Goal: Task Accomplishment & Management: Complete application form

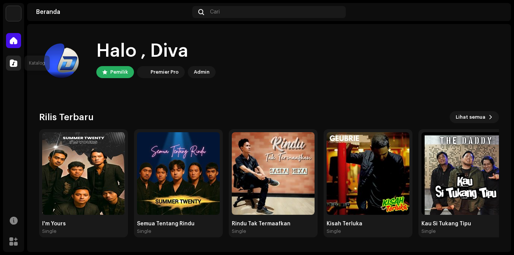
click at [20, 64] on div at bounding box center [13, 63] width 15 height 15
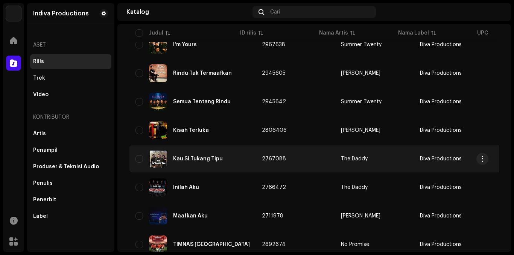
scroll to position [113, 0]
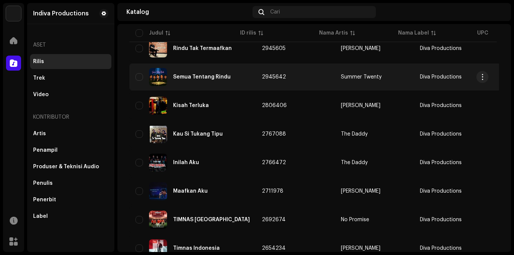
click at [204, 82] on div "Semua Tentang Rindu" at bounding box center [192, 77] width 114 height 18
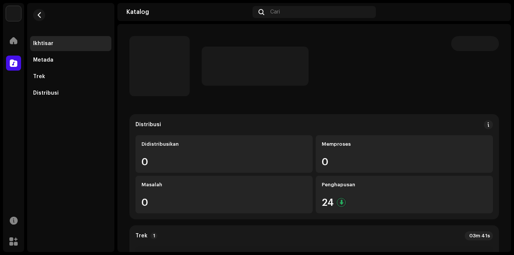
click at [495, 11] on img at bounding box center [496, 12] width 12 height 12
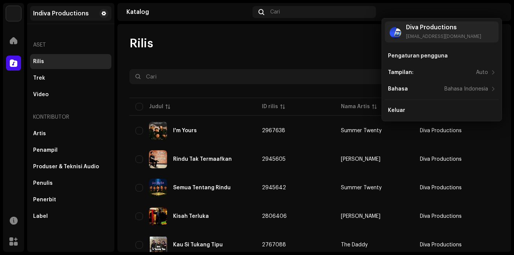
click at [59, 12] on div "Indiva Productions" at bounding box center [61, 14] width 56 height 6
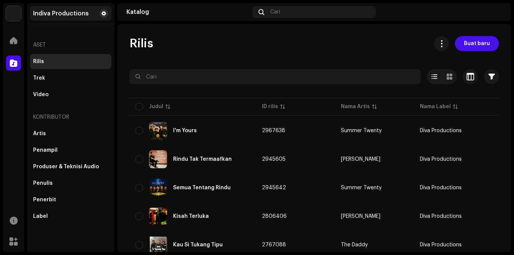
click at [105, 14] on span at bounding box center [104, 14] width 5 height 6
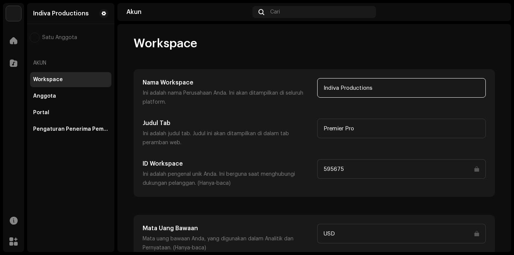
drag, startPoint x: 381, startPoint y: 88, endPoint x: 299, endPoint y: 79, distance: 82.0
click at [299, 79] on div "Nama Workspace Ini adalah nama Perusahaan Anda. Ini akan ditampilkan di seluruh…" at bounding box center [314, 92] width 343 height 29
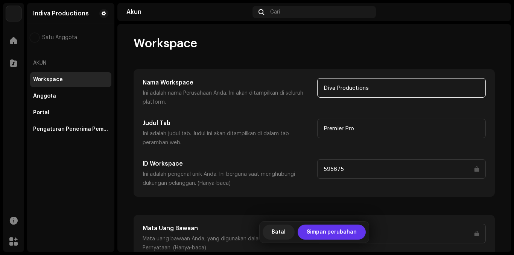
type input "Diva Productions"
click at [331, 231] on span "Simpan perubahan" at bounding box center [331, 232] width 50 height 15
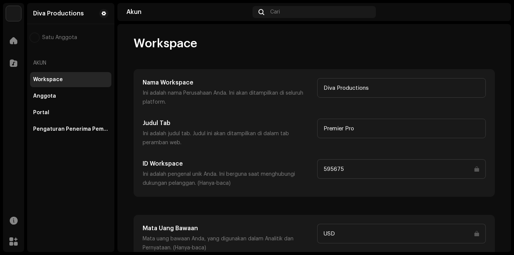
scroll to position [41, 0]
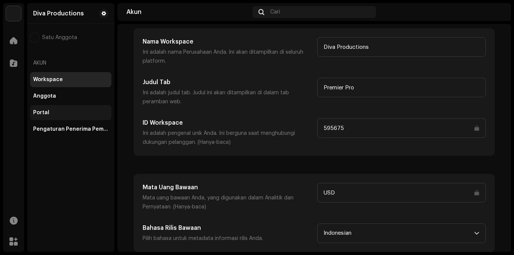
click at [38, 111] on div "Portal" at bounding box center [41, 113] width 16 height 6
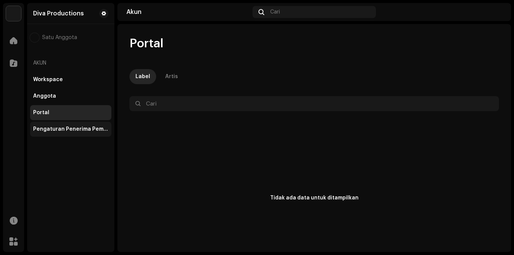
click at [49, 126] on div "Pengaturan Penerima Pembayaran" at bounding box center [70, 129] width 81 height 15
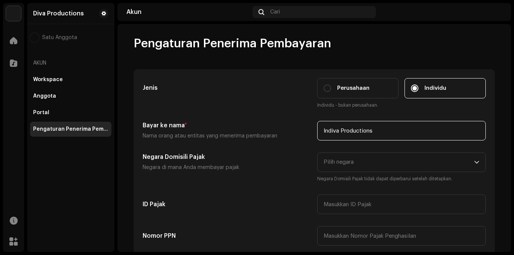
drag, startPoint x: 380, startPoint y: 133, endPoint x: 291, endPoint y: 129, distance: 88.9
click at [291, 129] on div "Bayar ke nama * Nama orang atau entitas yang menerima pembayaran Indiva Product…" at bounding box center [314, 131] width 343 height 20
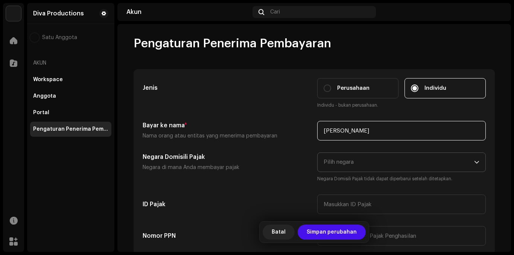
type input "[PERSON_NAME]"
click at [446, 167] on span "Pilih negara" at bounding box center [398, 162] width 150 height 19
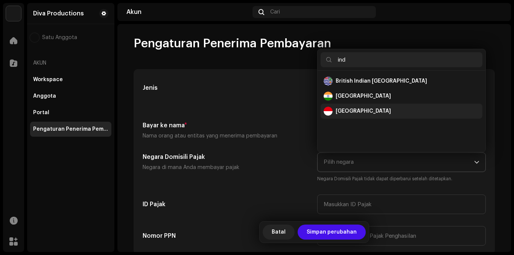
type input "ind"
click at [359, 115] on div "[GEOGRAPHIC_DATA]" at bounding box center [401, 111] width 156 height 9
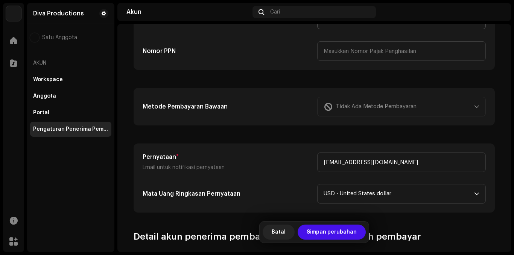
scroll to position [188, 0]
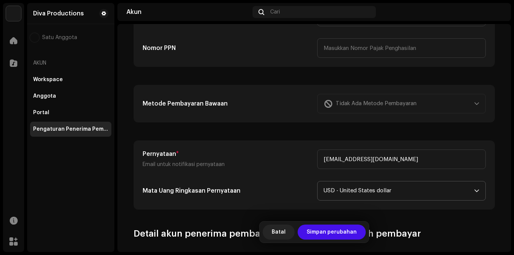
click at [461, 191] on span "USD - United States dollar" at bounding box center [398, 191] width 150 height 19
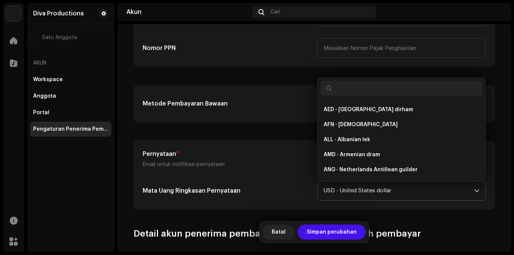
scroll to position [1622, 0]
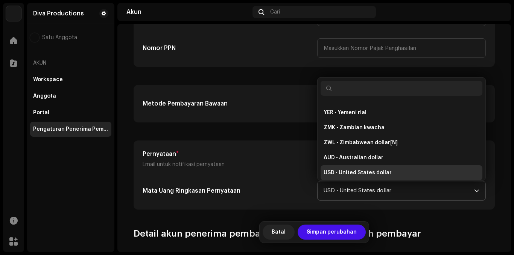
type input "i"
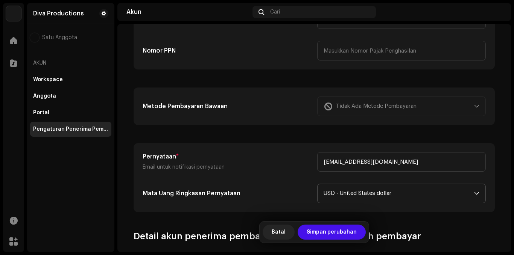
scroll to position [188, 0]
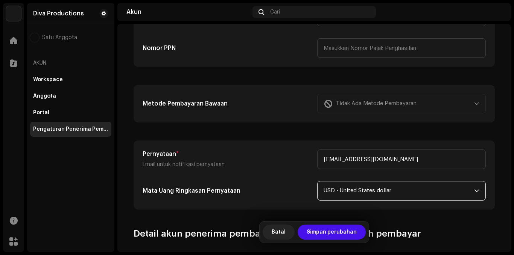
click at [375, 190] on span "USD - United States dollar" at bounding box center [398, 191] width 150 height 19
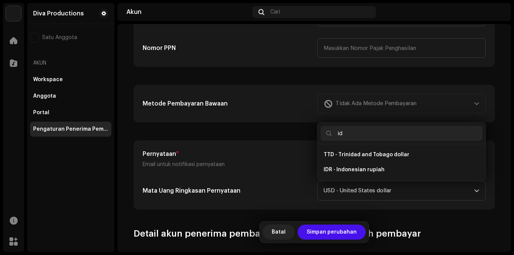
scroll to position [0, 0]
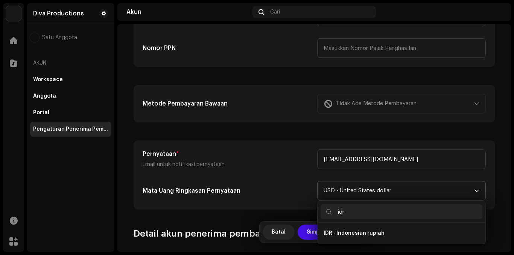
click at [396, 211] on input "idr" at bounding box center [401, 212] width 162 height 15
type input "i"
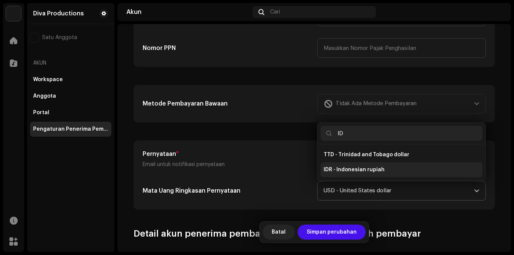
type input "ID"
click at [378, 168] on span "IDR - Indonesian rupiah" at bounding box center [353, 170] width 61 height 8
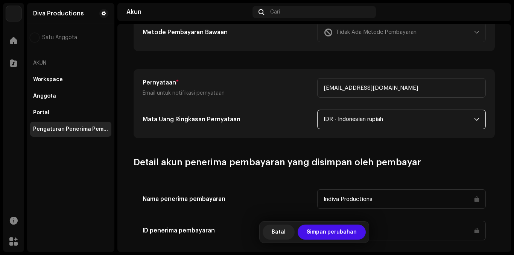
scroll to position [263, 0]
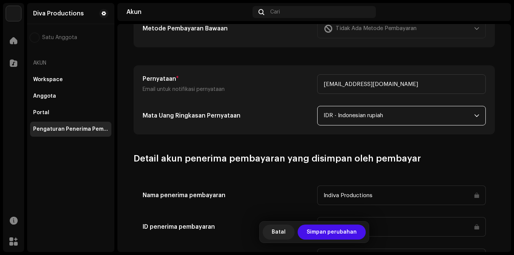
click at [379, 196] on input "Indiva Productions" at bounding box center [401, 196] width 168 height 20
drag, startPoint x: 377, startPoint y: 198, endPoint x: 356, endPoint y: 194, distance: 21.0
click at [356, 194] on input "Indiva Productions" at bounding box center [401, 196] width 168 height 20
drag, startPoint x: 373, startPoint y: 195, endPoint x: 300, endPoint y: 188, distance: 72.9
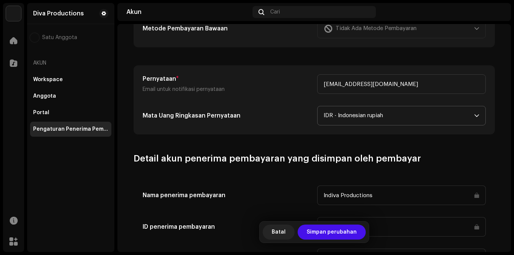
click at [300, 188] on div "Nama penerima pembayaran Indiva Productions" at bounding box center [314, 196] width 343 height 20
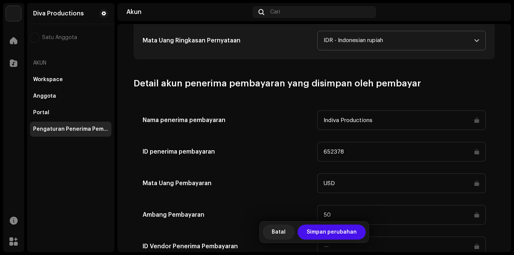
scroll to position [370, 0]
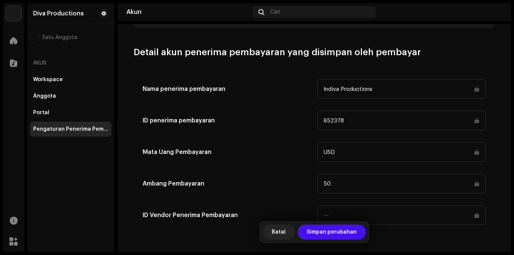
click at [386, 89] on input "Indiva Productions" at bounding box center [401, 89] width 168 height 20
click at [384, 90] on input "Indiva Productions" at bounding box center [401, 89] width 168 height 20
click at [383, 91] on input "Indiva Productions" at bounding box center [401, 89] width 168 height 20
click at [475, 89] on input "Indiva Productions" at bounding box center [401, 89] width 168 height 20
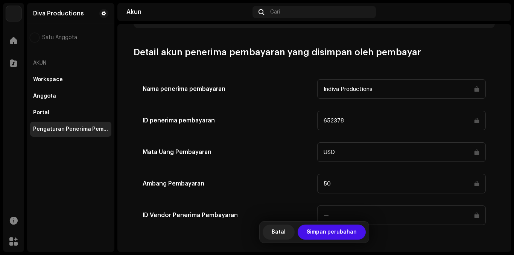
click at [474, 93] on input "Indiva Productions" at bounding box center [401, 89] width 168 height 20
click at [430, 96] on input "Indiva Productions" at bounding box center [401, 89] width 168 height 20
click at [474, 89] on input "Indiva Productions" at bounding box center [401, 89] width 168 height 20
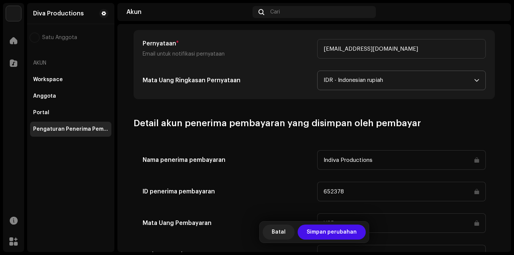
scroll to position [294, 0]
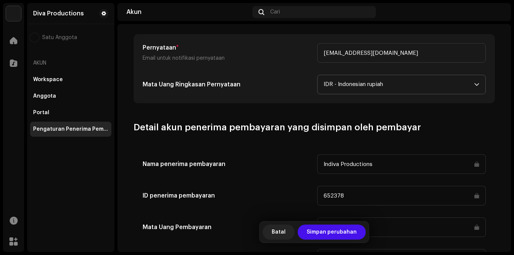
click at [342, 195] on input "652378" at bounding box center [401, 196] width 168 height 20
click at [374, 163] on input "Indiva Productions" at bounding box center [401, 165] width 168 height 20
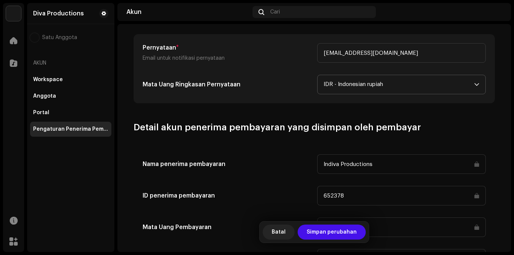
click at [374, 163] on input "Indiva Productions" at bounding box center [401, 165] width 168 height 20
click at [438, 131] on h3 "Detail akun penerima pembayaran yang disimpan oleh pembayar" at bounding box center [313, 127] width 361 height 12
click at [341, 235] on span "Simpan perubahan" at bounding box center [331, 232] width 50 height 15
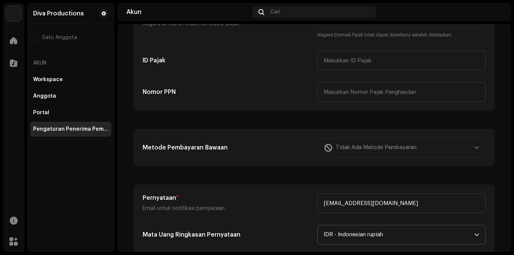
scroll to position [0, 0]
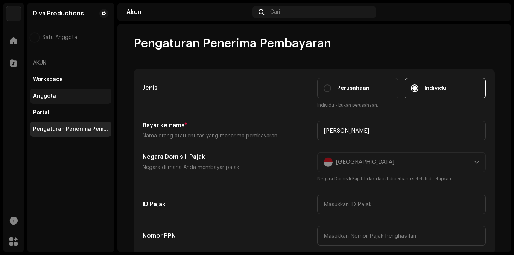
click at [51, 99] on div "Anggota" at bounding box center [70, 96] width 81 height 15
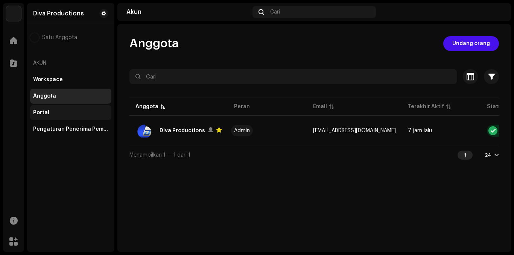
click at [47, 112] on div "Portal" at bounding box center [41, 113] width 16 height 6
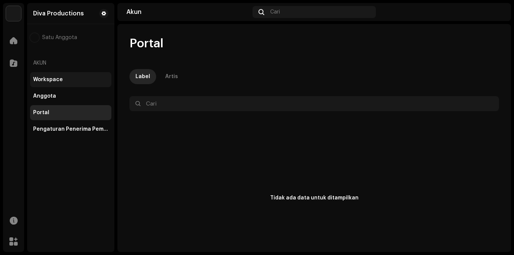
click at [42, 80] on div "Workspace" at bounding box center [48, 80] width 30 height 6
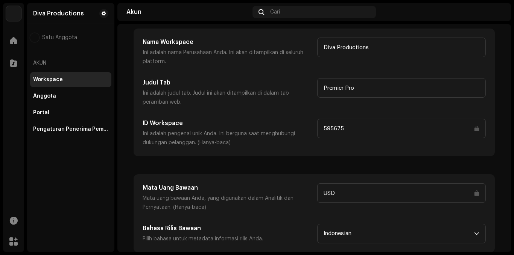
scroll to position [41, 0]
click at [11, 63] on span at bounding box center [14, 63] width 8 height 6
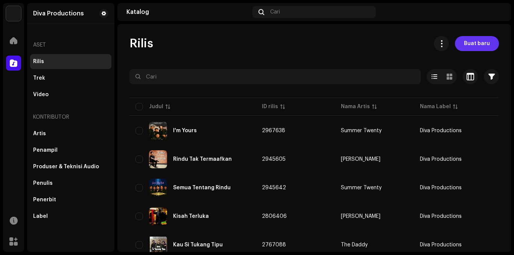
click at [477, 44] on span "Buat baru" at bounding box center [477, 43] width 26 height 15
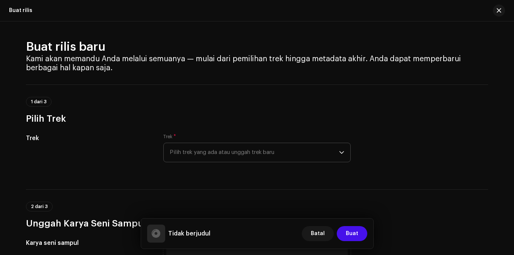
click at [339, 154] on icon "dropdown trigger" at bounding box center [341, 152] width 5 height 5
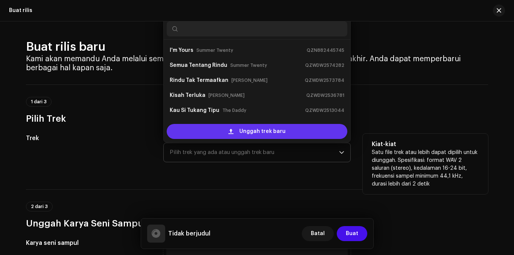
click at [250, 132] on span "Unggah trek baru" at bounding box center [262, 131] width 46 height 15
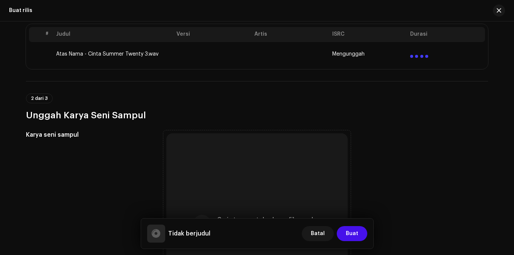
scroll to position [188, 0]
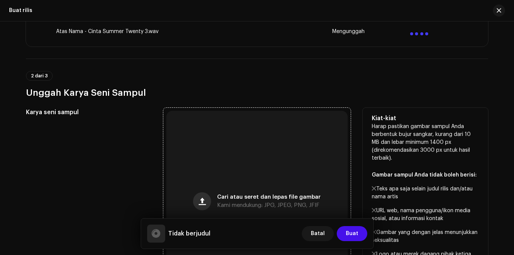
click at [206, 202] on button "button" at bounding box center [202, 202] width 18 height 18
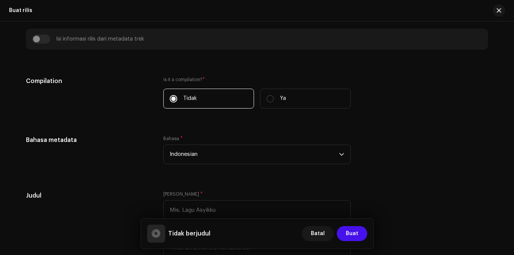
scroll to position [526, 0]
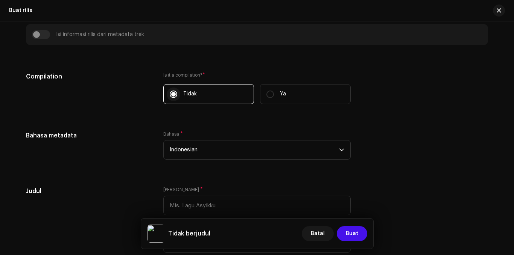
click at [170, 93] on input "Tidak" at bounding box center [174, 95] width 8 height 8
click at [267, 95] on input "Ya" at bounding box center [270, 95] width 8 height 8
radio input "true"
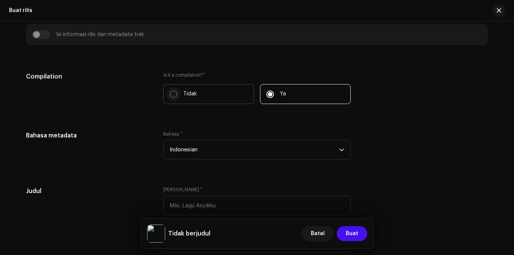
click at [170, 96] on p-radiobutton at bounding box center [174, 95] width 8 height 8
click at [170, 96] on input "Tidak" at bounding box center [174, 95] width 8 height 8
radio input "true"
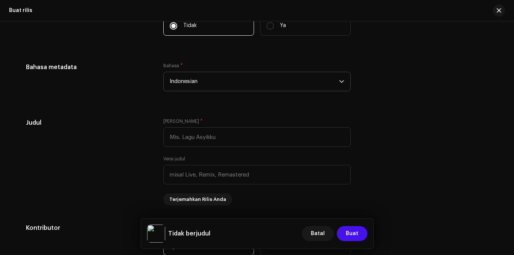
scroll to position [602, 0]
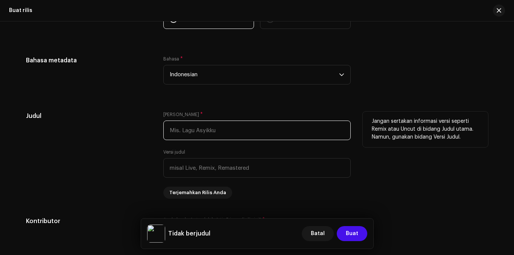
click at [201, 129] on input "text" at bounding box center [256, 131] width 187 height 20
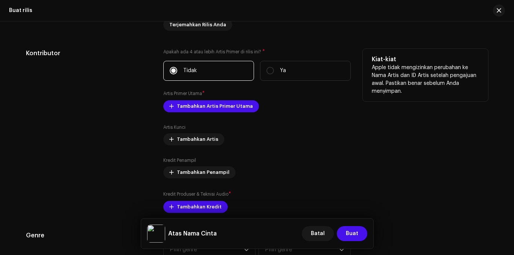
scroll to position [820, 0]
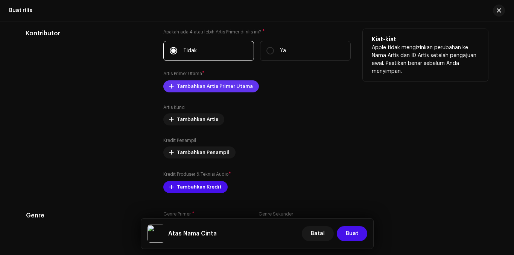
type input "Atas Nama Cinta"
click at [184, 89] on span "Tambahkan Artis Primer Utama" at bounding box center [215, 86] width 76 height 15
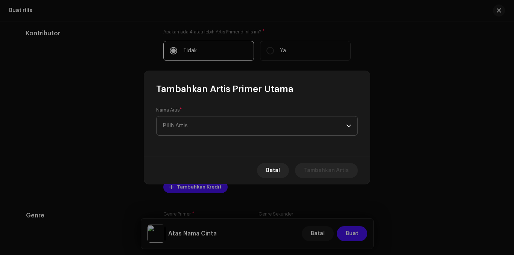
click at [184, 127] on span "Pilih Artis" at bounding box center [174, 126] width 25 height 6
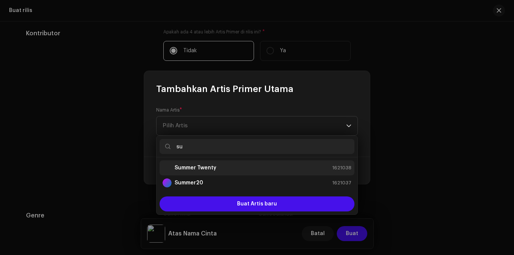
type input "su"
click at [189, 166] on strong "Summer Twenty" at bounding box center [195, 168] width 42 height 8
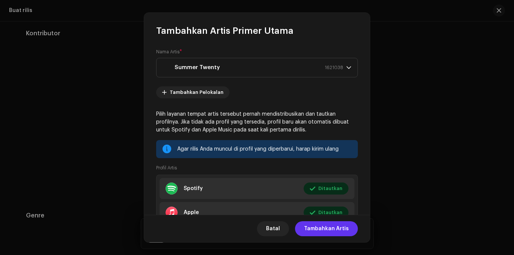
click at [326, 230] on span "Tambahkan Artis" at bounding box center [326, 228] width 45 height 15
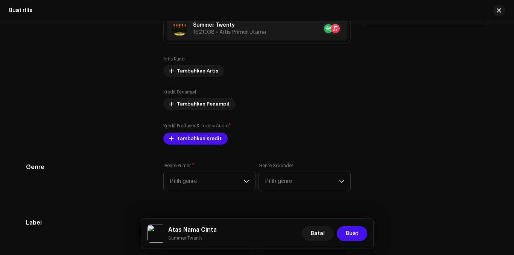
scroll to position [895, 0]
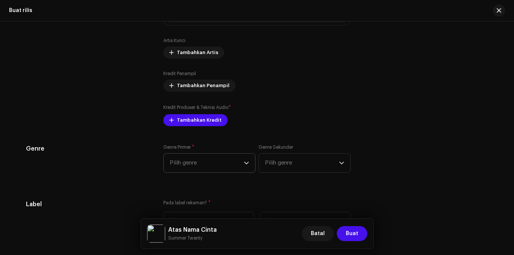
click at [244, 164] on icon "dropdown trigger" at bounding box center [246, 163] width 5 height 5
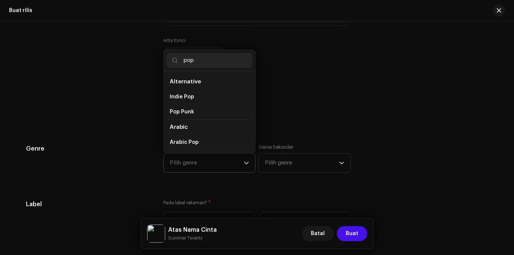
click at [188, 82] on span "Alternative" at bounding box center [185, 82] width 31 height 6
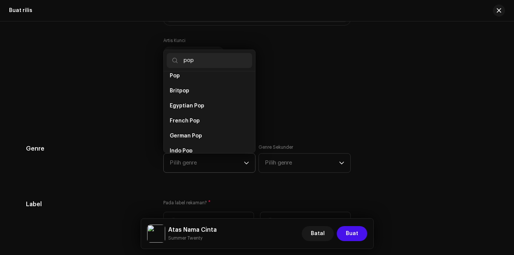
scroll to position [292, 0]
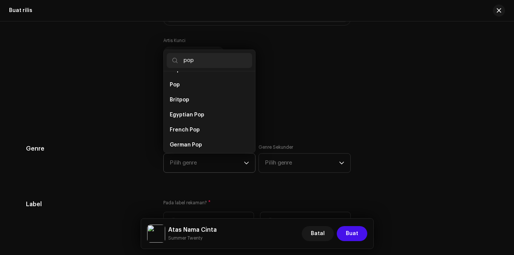
click at [201, 61] on input "pop" at bounding box center [209, 60] width 85 height 15
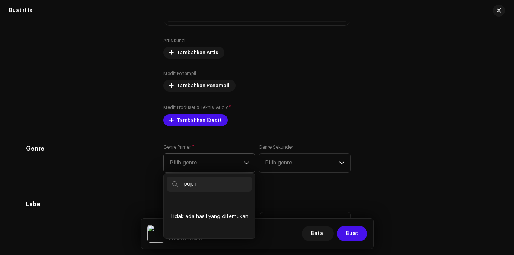
scroll to position [0, 0]
type input "p"
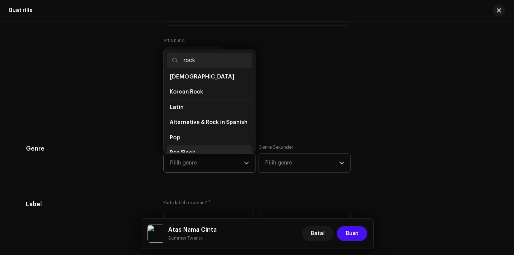
scroll to position [165, 0]
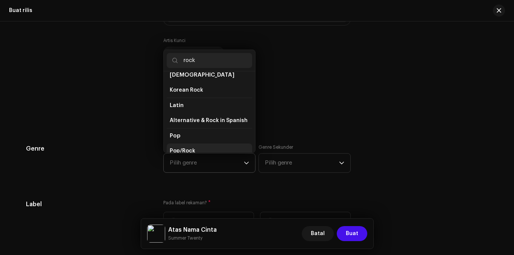
type input "rock"
click at [194, 144] on li "Pop/Rock" at bounding box center [209, 151] width 85 height 15
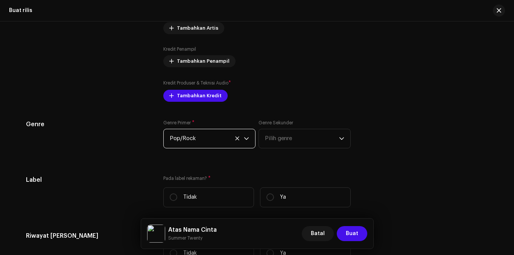
scroll to position [933, 0]
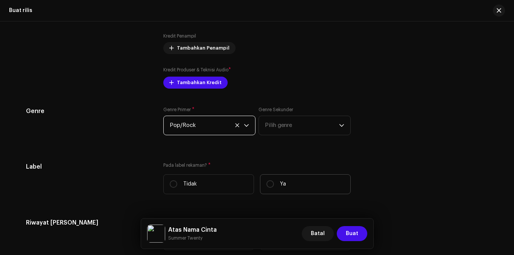
click at [264, 187] on label "Ya" at bounding box center [305, 184] width 91 height 20
click at [266, 187] on input "Ya" at bounding box center [270, 185] width 8 height 8
radio input "true"
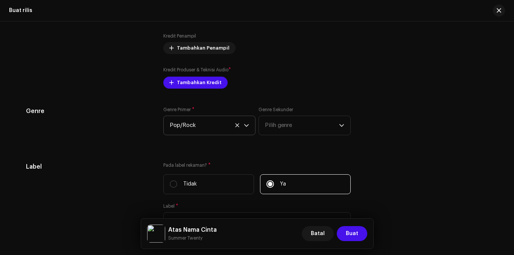
scroll to position [971, 0]
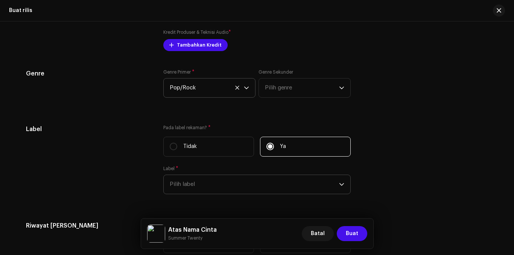
click at [336, 187] on span "Pilih label" at bounding box center [254, 184] width 169 height 19
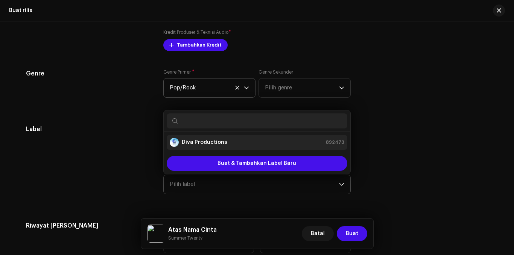
click at [212, 143] on strong "Diva Productions" at bounding box center [205, 143] width 46 height 8
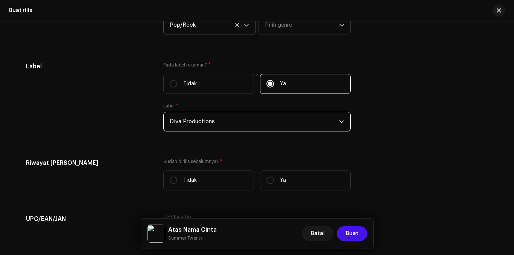
scroll to position [1046, 0]
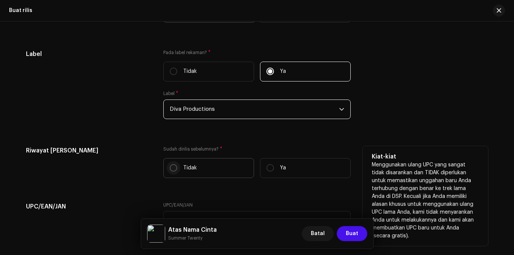
click at [170, 168] on input "Tidak" at bounding box center [174, 168] width 8 height 8
radio input "true"
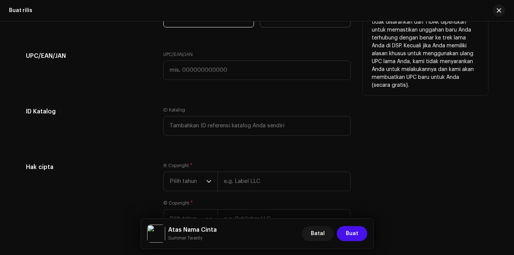
scroll to position [1234, 0]
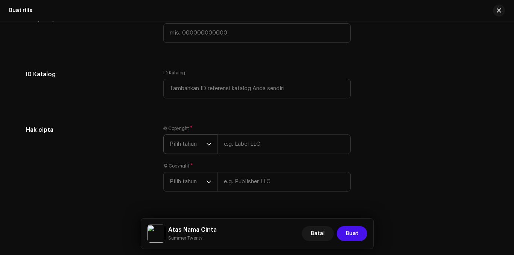
click at [207, 150] on div "dropdown trigger" at bounding box center [208, 144] width 5 height 19
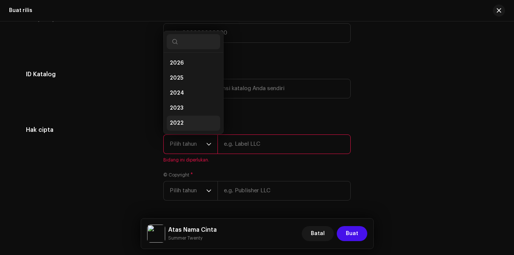
scroll to position [12, 0]
click at [193, 65] on li "2025" at bounding box center [193, 66] width 53 height 15
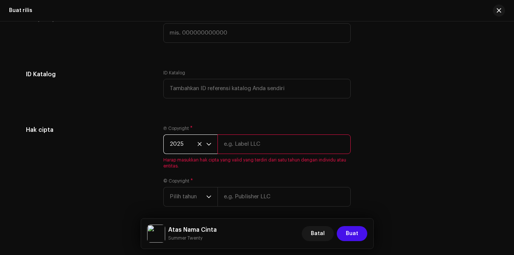
click at [262, 147] on input "text" at bounding box center [283, 145] width 133 height 20
type input "Diva Productions"
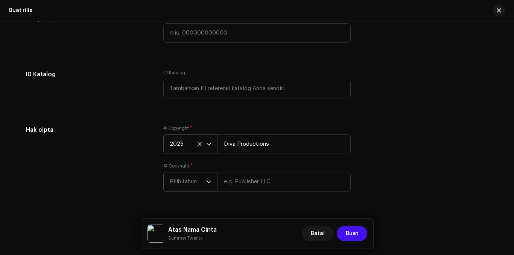
click at [206, 181] on icon "dropdown trigger" at bounding box center [208, 181] width 5 height 5
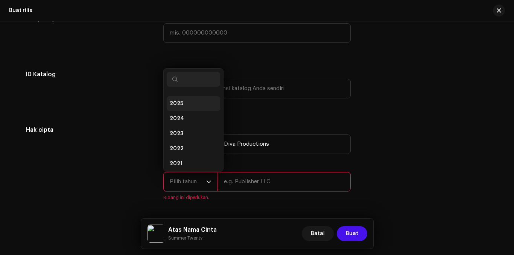
click at [184, 103] on li "2025" at bounding box center [193, 103] width 53 height 15
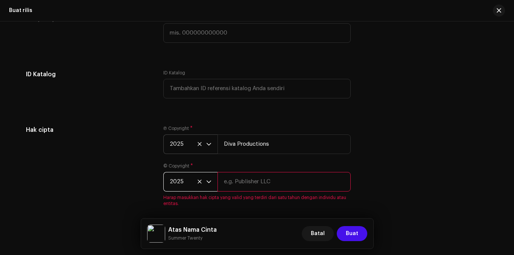
click at [254, 184] on input "text" at bounding box center [283, 182] width 133 height 20
type input "Diva Productions"
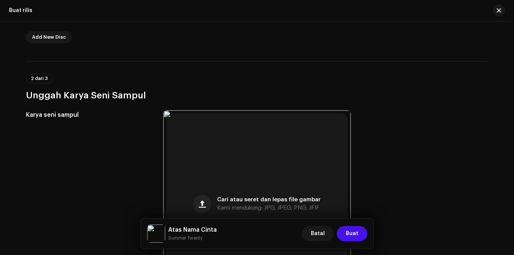
scroll to position [123, 0]
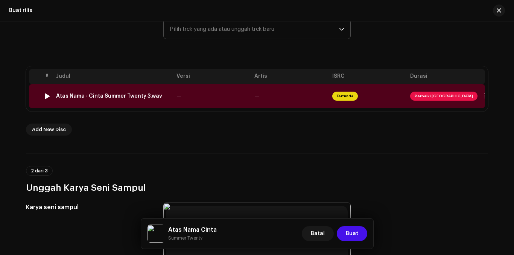
click at [429, 98] on span "Perbaiki [GEOGRAPHIC_DATA]" at bounding box center [443, 96] width 67 height 9
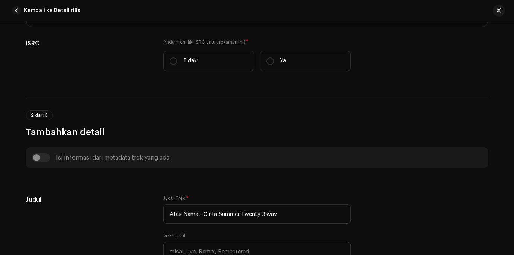
scroll to position [188, 0]
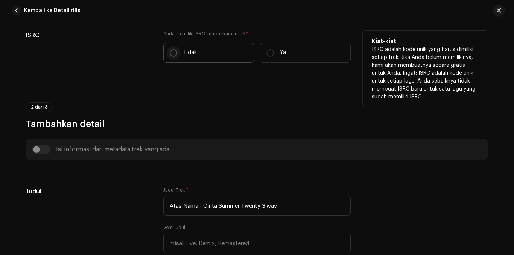
click at [175, 56] on p-radiobutton at bounding box center [174, 53] width 8 height 8
click at [175, 56] on input "Tidak" at bounding box center [174, 53] width 8 height 8
radio input "true"
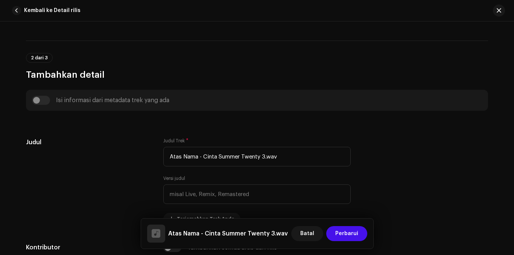
scroll to position [263, 0]
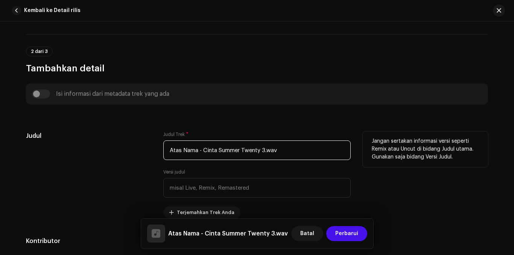
click at [288, 153] on input "Atas Nama - Cinta Summer Twenty 3.wav" at bounding box center [256, 151] width 187 height 20
click at [288, 149] on input "Atas Nama - Cinta Summer Twenty 3.wav" at bounding box center [256, 151] width 187 height 20
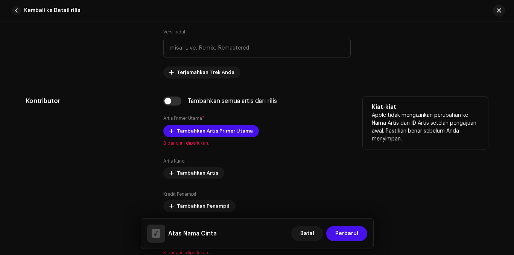
scroll to position [414, 0]
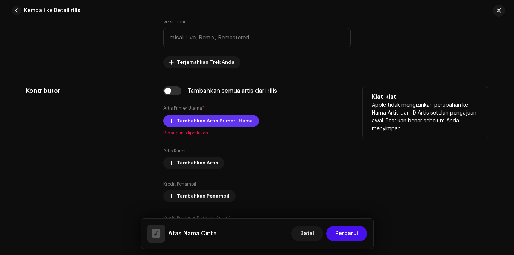
type input "Atas Nama Cinta"
click at [231, 123] on span "Tambahkan Artis Primer Utama" at bounding box center [215, 121] width 76 height 15
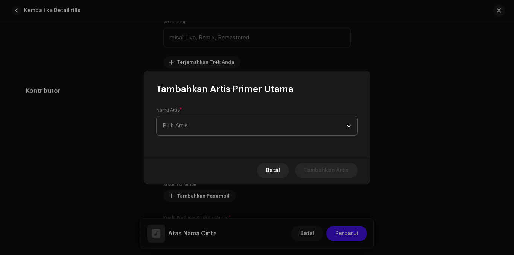
click at [229, 124] on span "Pilih Artis" at bounding box center [254, 126] width 184 height 19
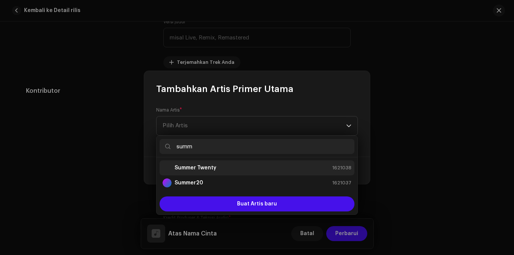
type input "summ"
click at [211, 168] on strong "Summer Twenty" at bounding box center [195, 168] width 42 height 8
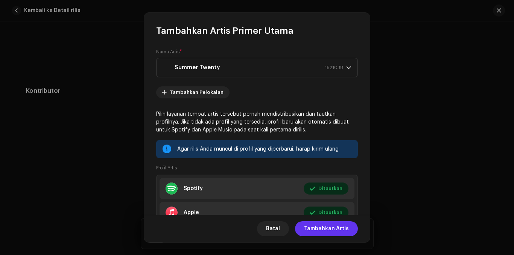
click at [325, 229] on span "Tambahkan Artis" at bounding box center [326, 228] width 45 height 15
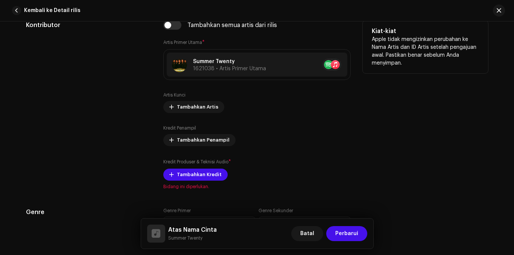
scroll to position [489, 0]
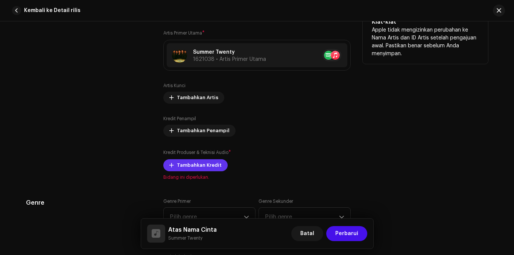
click at [184, 168] on span "Tambahkan Kredit" at bounding box center [199, 165] width 45 height 15
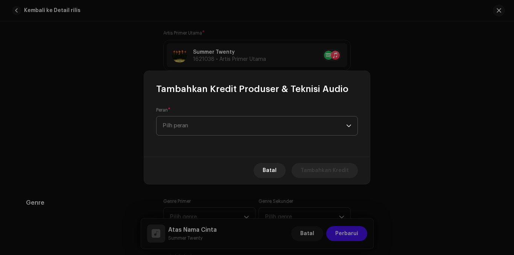
click at [199, 124] on span "Pilh peran" at bounding box center [254, 126] width 184 height 19
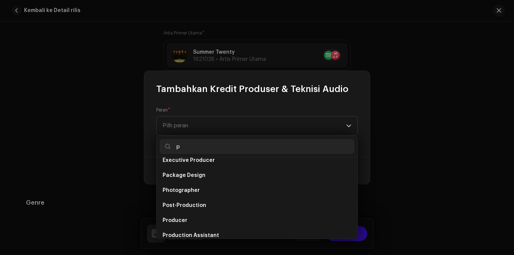
scroll to position [0, 0]
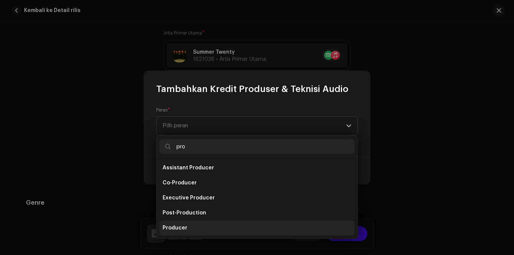
type input "pro"
click at [181, 228] on span "Producer" at bounding box center [174, 228] width 25 height 8
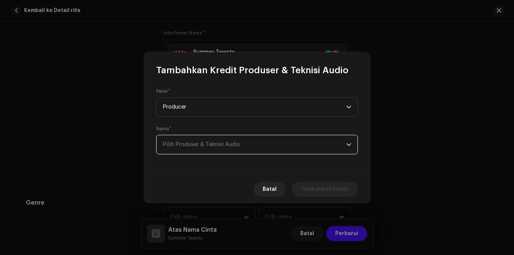
click at [230, 148] on span "Pilih Produser & Teknisi Audio" at bounding box center [254, 144] width 184 height 19
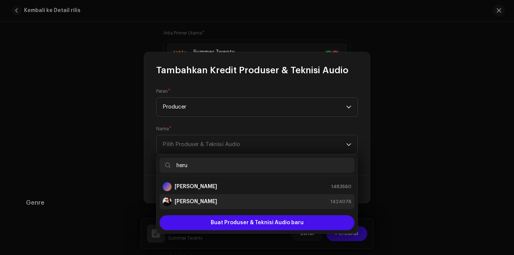
type input "heru"
click at [211, 200] on strong "[PERSON_NAME]" at bounding box center [195, 202] width 42 height 8
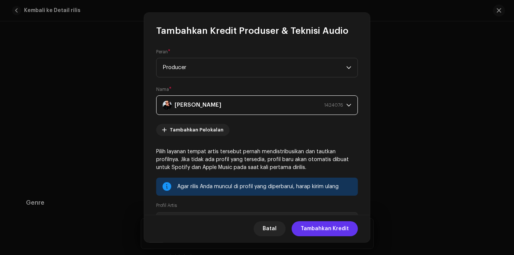
click at [334, 231] on span "Tambahkan Kredit" at bounding box center [324, 228] width 48 height 15
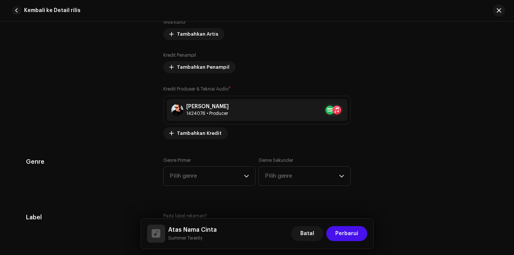
scroll to position [564, 0]
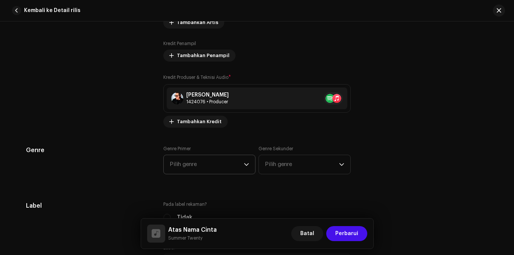
click at [244, 167] on icon "dropdown trigger" at bounding box center [246, 164] width 5 height 5
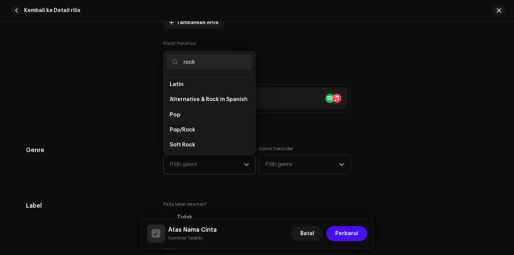
scroll to position [188, 0]
type input "rock"
click at [186, 126] on span "Pop/Rock" at bounding box center [183, 130] width 26 height 8
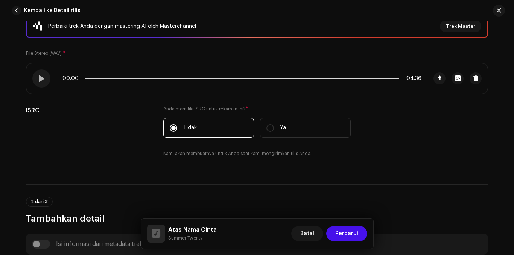
scroll to position [0, 0]
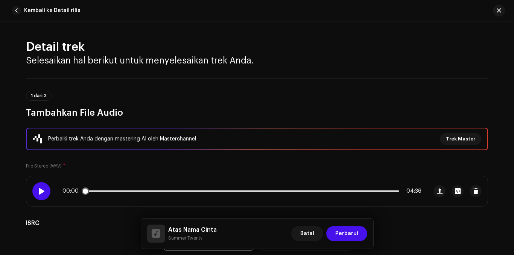
click at [40, 192] on span at bounding box center [41, 191] width 6 height 6
click at [167, 190] on div "00:01 04:36" at bounding box center [241, 191] width 359 height 6
click at [167, 192] on p-slider at bounding box center [242, 192] width 314 height 2
click at [235, 191] on p-slider at bounding box center [242, 192] width 314 height 2
click at [211, 193] on div "02:18 04:36" at bounding box center [241, 191] width 359 height 6
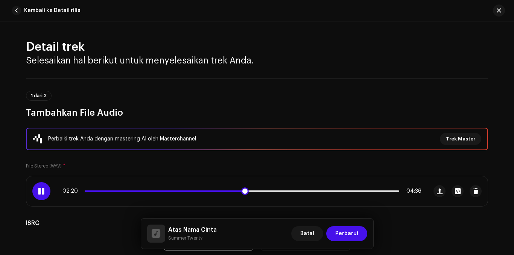
click at [211, 191] on span at bounding box center [164, 192] width 159 height 2
click at [198, 192] on div "01:53 04:36" at bounding box center [241, 191] width 359 height 6
drag, startPoint x: 212, startPoint y: 192, endPoint x: 195, endPoint y: 192, distance: 16.9
click at [195, 192] on span at bounding box center [197, 192] width 8 height 8
click at [185, 191] on span at bounding box center [142, 192] width 114 height 2
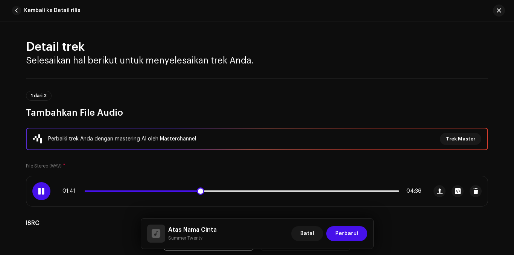
click at [38, 190] on span at bounding box center [41, 191] width 6 height 6
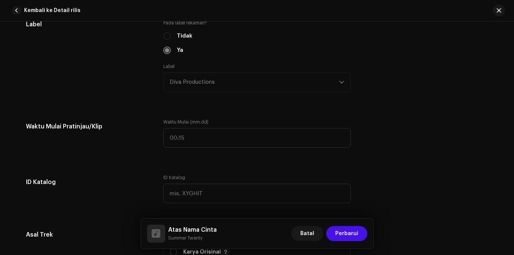
scroll to position [752, 0]
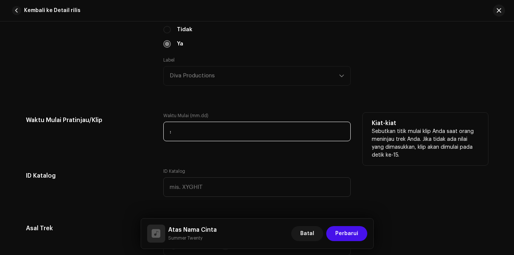
drag, startPoint x: 193, startPoint y: 132, endPoint x: 137, endPoint y: 129, distance: 56.1
click at [137, 129] on div "Waktu Mulai Pratinjau/Klip Waktu Mulai (mm.dd) : Kiat-kiat Sebutkan titik mulai…" at bounding box center [257, 132] width 462 height 38
type input "01:33"
click at [148, 144] on div "Waktu Mulai Pratinjau/Klip" at bounding box center [88, 132] width 125 height 38
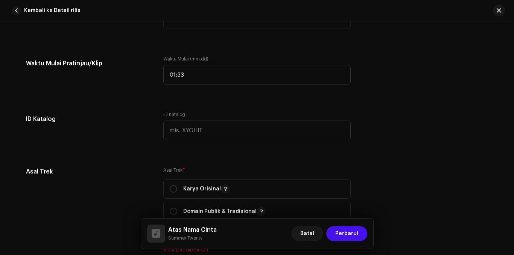
scroll to position [827, 0]
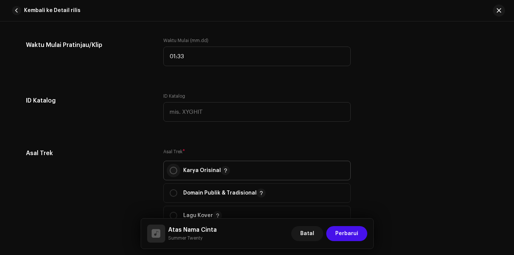
click at [170, 169] on input "radio" at bounding box center [174, 171] width 8 height 8
radio input "true"
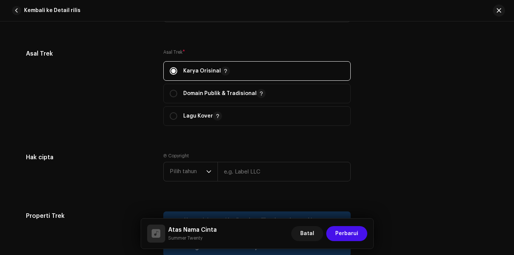
scroll to position [940, 0]
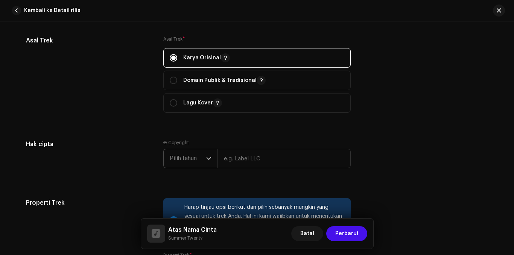
click at [204, 162] on span "Pilih tahun" at bounding box center [188, 158] width 36 height 19
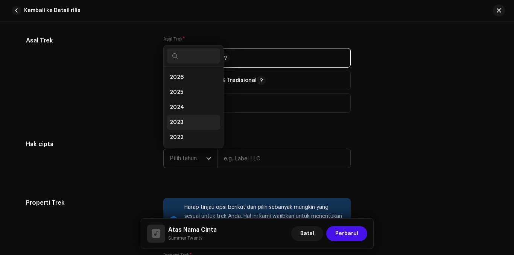
scroll to position [12, 0]
click at [189, 81] on li "2025" at bounding box center [193, 80] width 53 height 15
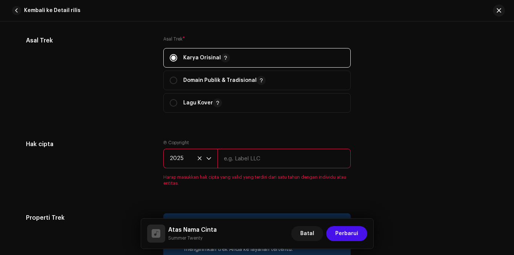
click at [257, 158] on input "text" at bounding box center [283, 159] width 133 height 20
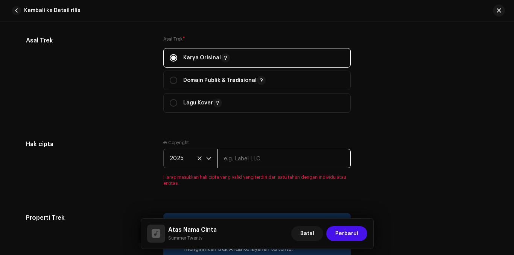
type input "Diva Productions"
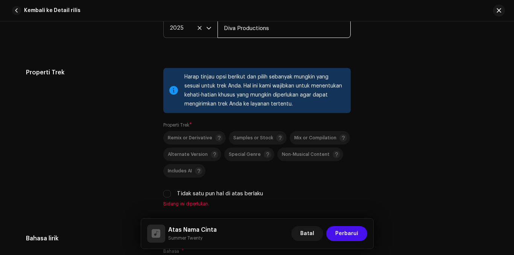
scroll to position [1091, 0]
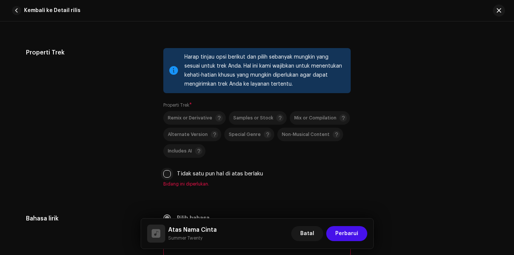
click at [167, 176] on input "Tidak satu pun hal di atas berlaku" at bounding box center [167, 174] width 8 height 8
checkbox input "true"
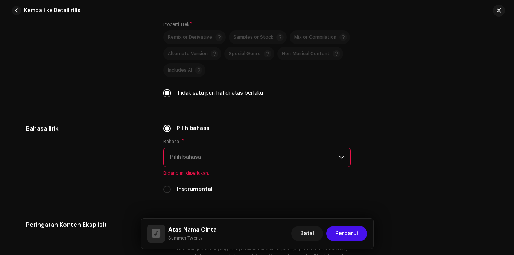
scroll to position [1203, 0]
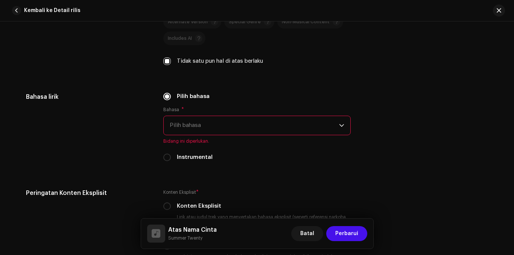
click at [306, 132] on span "Pilih bahasa" at bounding box center [254, 125] width 169 height 19
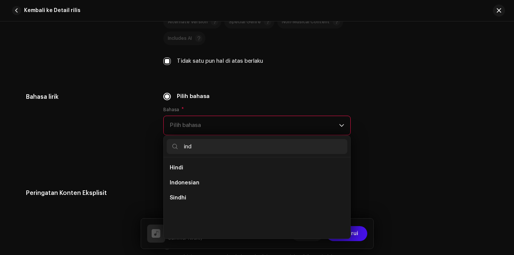
scroll to position [0, 0]
type input "ind"
click at [210, 181] on li "Indonesian" at bounding box center [257, 183] width 181 height 15
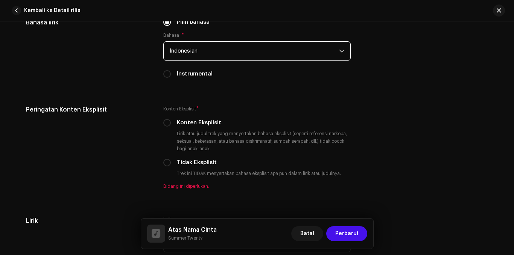
scroll to position [1279, 0]
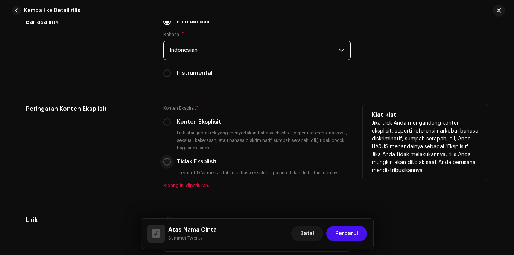
click at [165, 163] on input "Tidak Eksplisit" at bounding box center [167, 162] width 8 height 8
radio input "true"
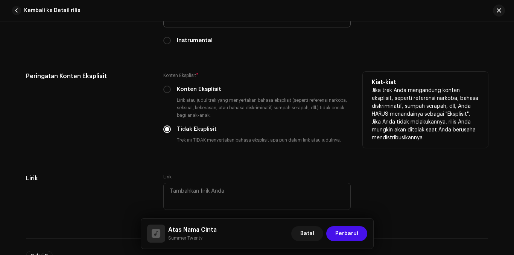
scroll to position [1354, 0]
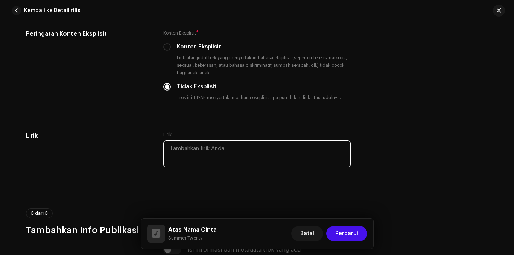
click at [214, 149] on textarea at bounding box center [256, 154] width 187 height 27
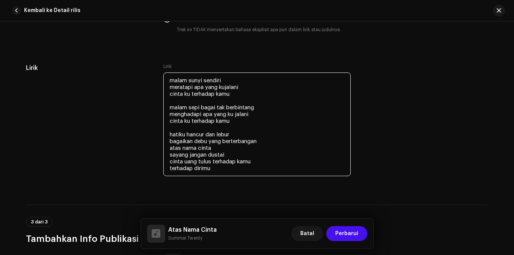
scroll to position [1429, 0]
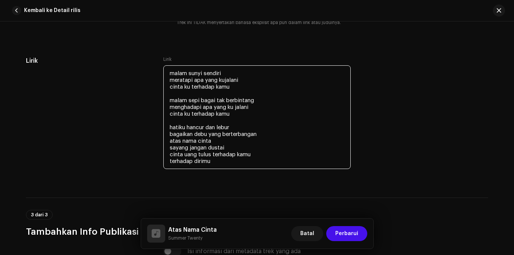
click at [231, 132] on textarea "malam sunyi sendiri meratapi apa yang kujalani cinta ku terhadap kamu malam sep…" at bounding box center [256, 117] width 187 height 104
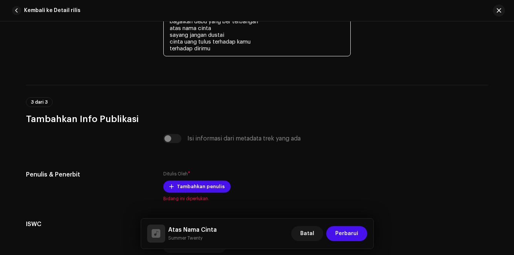
scroll to position [1579, 0]
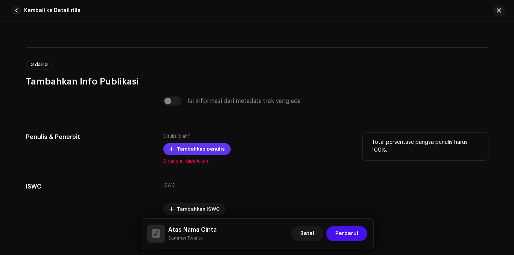
type textarea "malam sunyi sendiri meratapi apa yang kujalani cinta ku terhadap kamu malam sep…"
click at [185, 152] on span "Tambahkan penulis" at bounding box center [201, 149] width 48 height 15
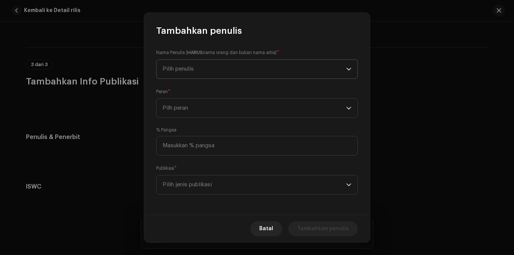
click at [199, 71] on span "Pilih penulis" at bounding box center [254, 69] width 184 height 19
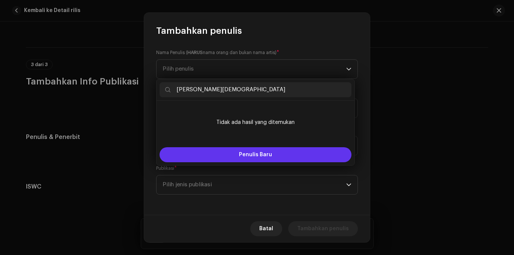
type input "[PERSON_NAME][DEMOGRAPHIC_DATA]"
click at [244, 155] on span "Penulis Baru" at bounding box center [255, 154] width 33 height 5
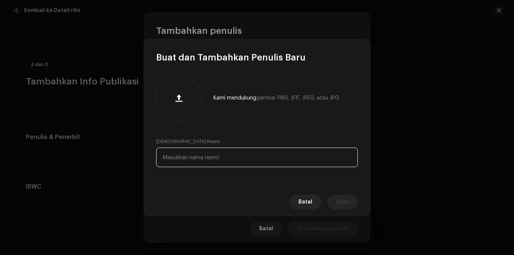
click at [239, 156] on input "text" at bounding box center [257, 158] width 202 height 20
type input "[PERSON_NAME][DEMOGRAPHIC_DATA]"
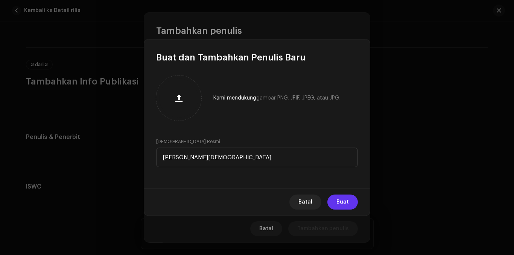
click at [345, 202] on span "Buat" at bounding box center [342, 202] width 12 height 15
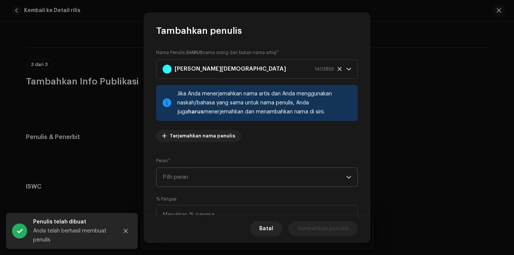
click at [237, 172] on span "Pilh peran" at bounding box center [254, 177] width 184 height 19
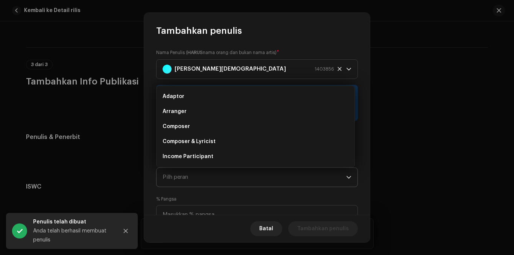
scroll to position [12, 0]
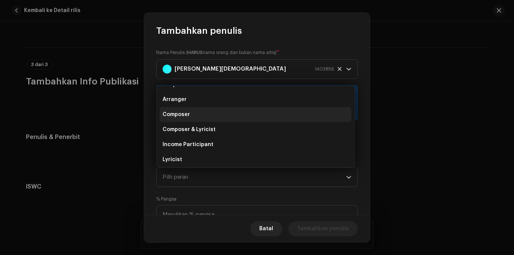
click at [182, 112] on span "Composer" at bounding box center [175, 115] width 27 height 8
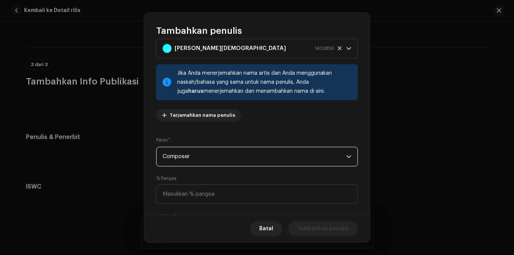
scroll to position [38, 0]
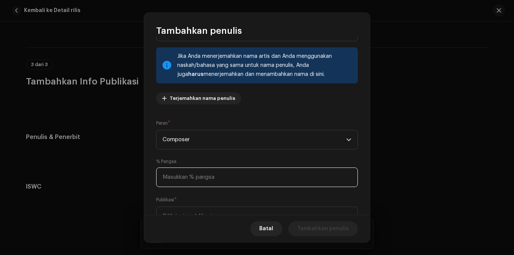
click at [221, 178] on input at bounding box center [257, 178] width 202 height 20
type input "30,00"
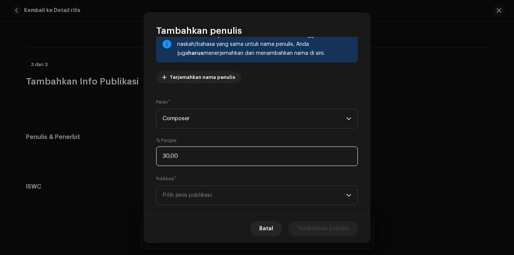
scroll to position [70, 0]
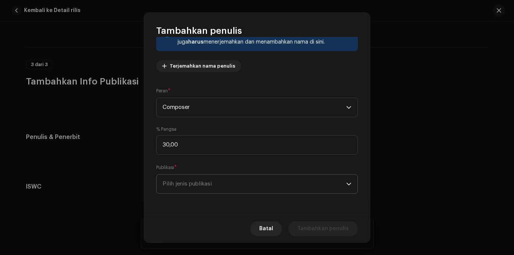
click at [218, 187] on span "Pilih jenis publikasi" at bounding box center [254, 184] width 184 height 19
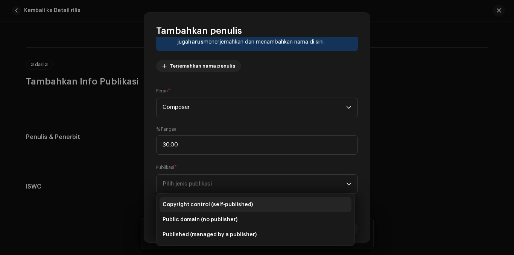
click at [221, 203] on span "Copyright control (self-published)" at bounding box center [207, 205] width 90 height 8
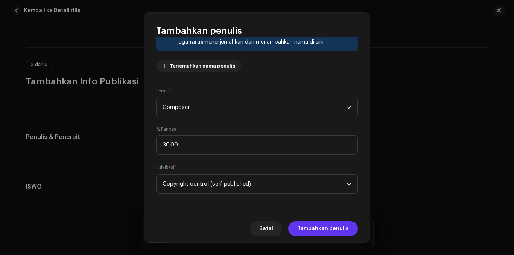
click at [318, 229] on span "Tambahkan penulis" at bounding box center [323, 228] width 52 height 15
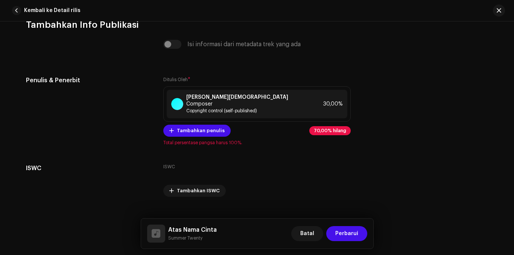
scroll to position [1643, 0]
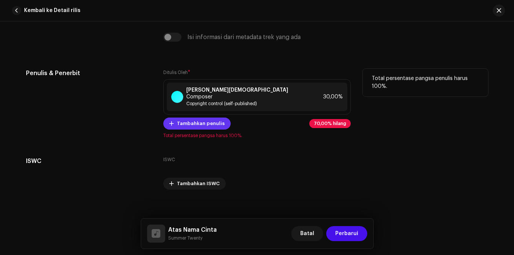
click at [202, 118] on span "Tambahkan penulis" at bounding box center [201, 123] width 48 height 15
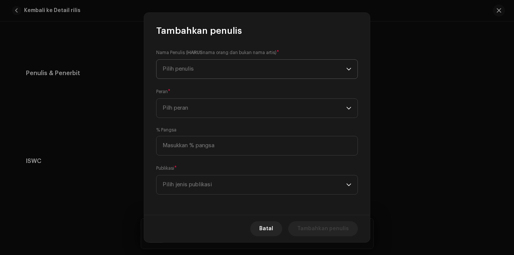
click at [191, 66] on span "Pilih penulis" at bounding box center [177, 69] width 31 height 6
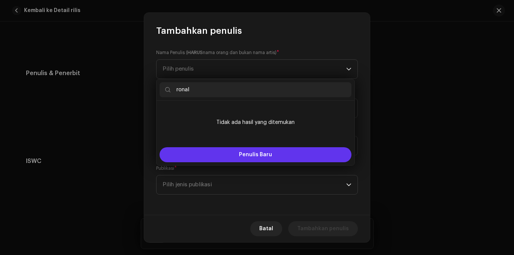
type input "ronal"
click at [249, 155] on span "Penulis Baru" at bounding box center [255, 154] width 33 height 5
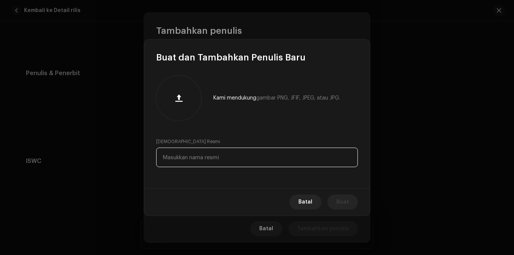
click at [235, 160] on input "text" at bounding box center [257, 158] width 202 height 20
type input "ronal"
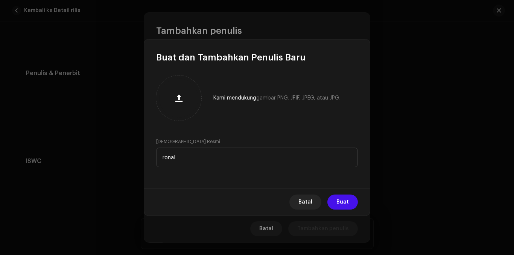
click at [347, 202] on span "Buat" at bounding box center [342, 202] width 12 height 15
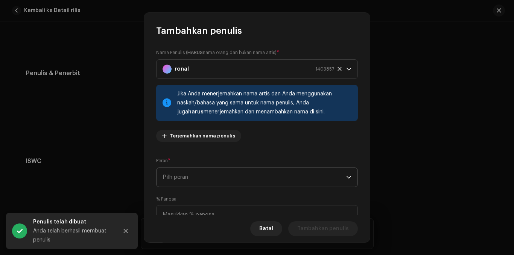
click at [240, 176] on span "Pilh peran" at bounding box center [254, 177] width 184 height 19
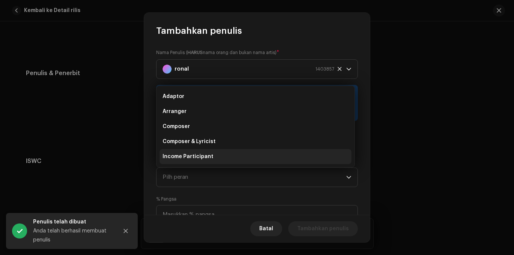
scroll to position [12, 0]
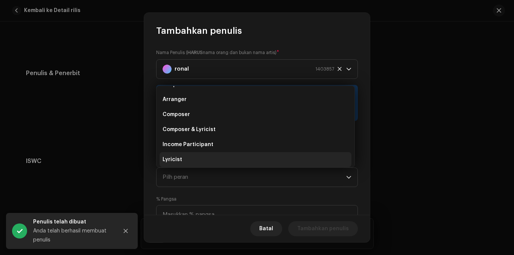
click at [192, 155] on li "Lyricist" at bounding box center [255, 159] width 192 height 15
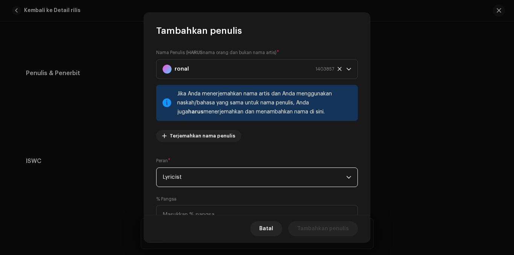
scroll to position [38, 0]
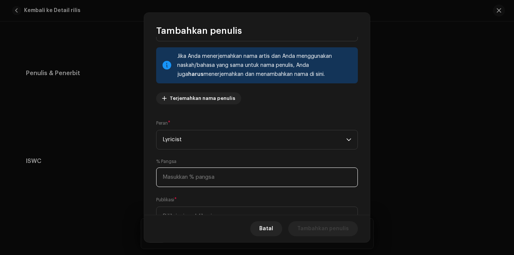
click at [221, 178] on input at bounding box center [257, 178] width 202 height 20
type input "30,00"
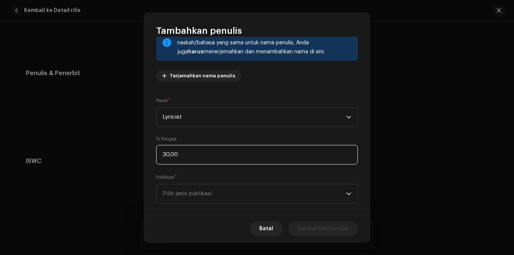
scroll to position [70, 0]
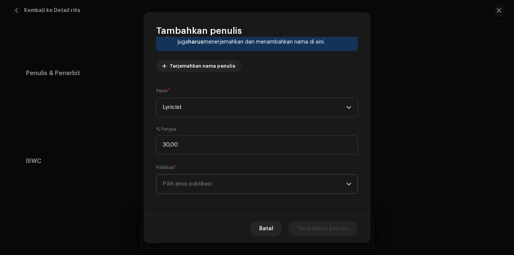
click at [260, 184] on span "Pilih jenis publikasi" at bounding box center [254, 184] width 184 height 19
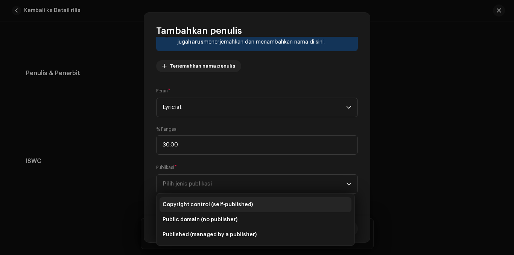
click at [201, 205] on span "Copyright control (self-published)" at bounding box center [207, 205] width 90 height 8
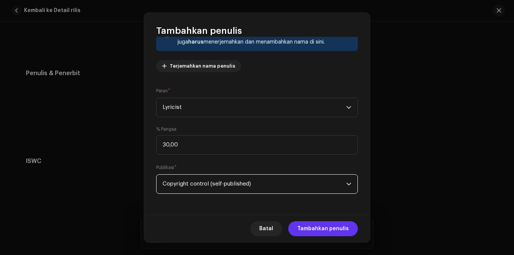
click at [316, 228] on span "Tambahkan penulis" at bounding box center [323, 228] width 52 height 15
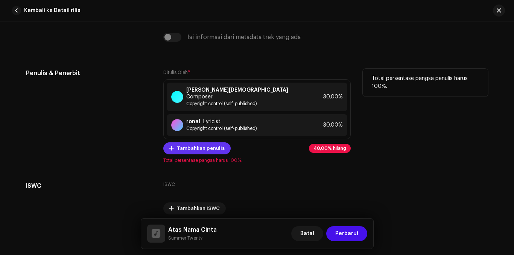
click at [189, 142] on span "Tambahkan penulis" at bounding box center [201, 148] width 48 height 15
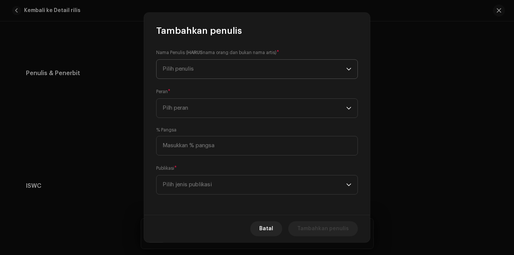
click at [194, 67] on span "Pilih penulis" at bounding box center [177, 69] width 31 height 6
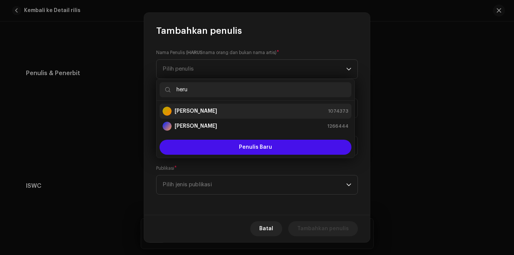
type input "heru"
click at [206, 113] on strong "[PERSON_NAME]" at bounding box center [195, 112] width 42 height 8
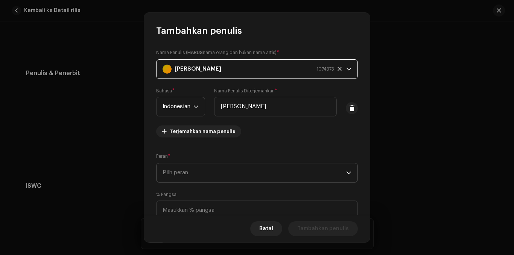
click at [215, 171] on span "Pilh peran" at bounding box center [254, 173] width 184 height 19
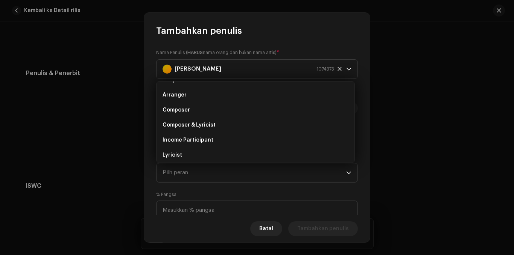
scroll to position [0, 0]
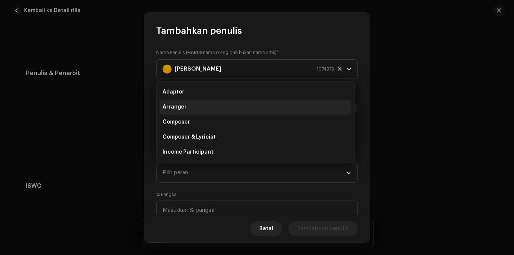
click at [184, 111] on li "Arranger" at bounding box center [255, 107] width 192 height 15
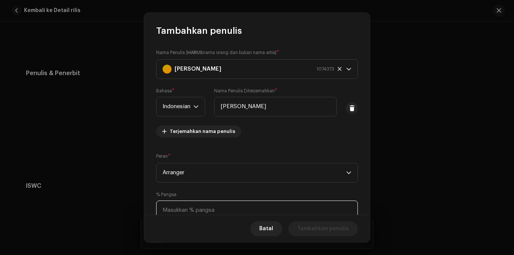
click at [212, 207] on input at bounding box center [257, 211] width 202 height 20
type input "40,00"
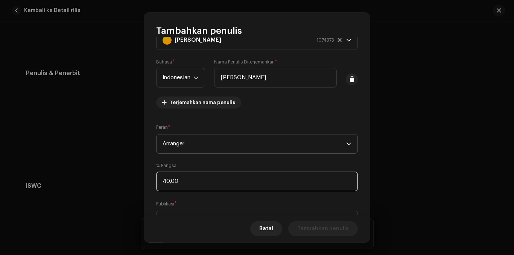
scroll to position [65, 0]
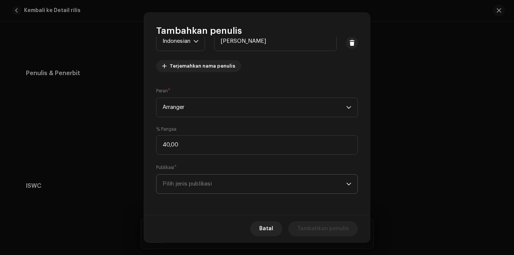
click at [256, 186] on span "Pilih jenis publikasi" at bounding box center [254, 184] width 184 height 19
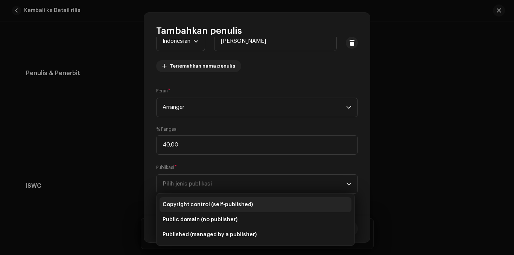
click at [204, 206] on span "Copyright control (self-published)" at bounding box center [207, 205] width 90 height 8
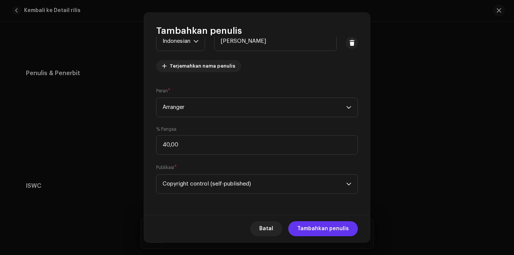
click at [316, 233] on span "Tambahkan penulis" at bounding box center [323, 228] width 52 height 15
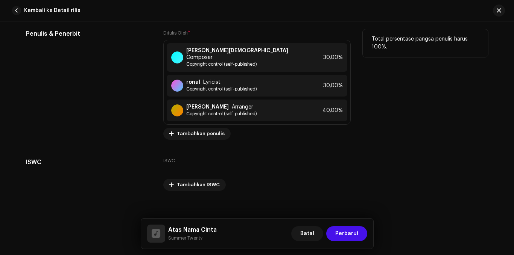
scroll to position [1684, 0]
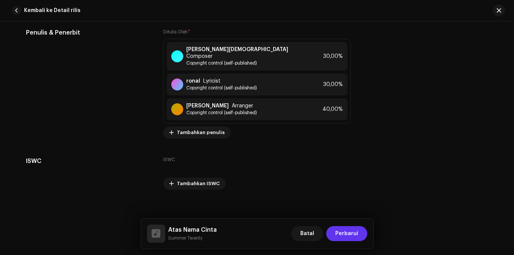
click at [347, 234] on span "Perbarui" at bounding box center [346, 233] width 23 height 15
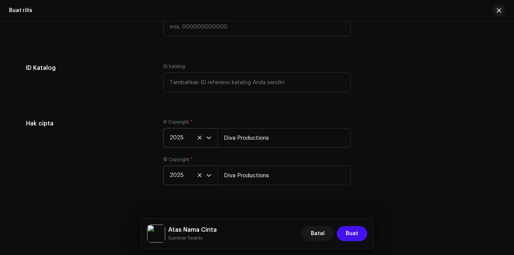
scroll to position [1251, 0]
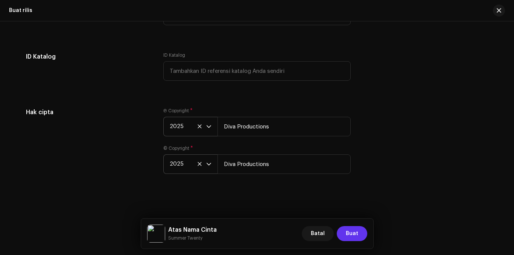
click at [351, 234] on span "Buat" at bounding box center [352, 233] width 12 height 15
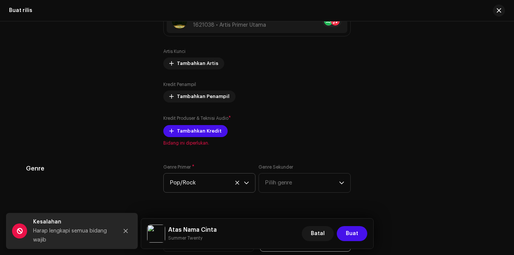
scroll to position [846, 0]
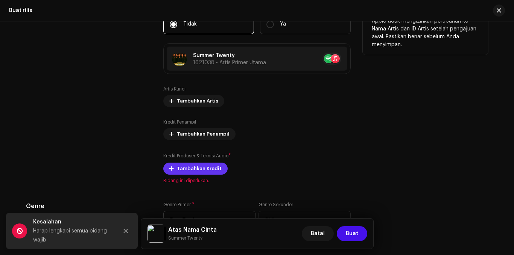
click at [205, 170] on span "Tambahkan Kredit" at bounding box center [199, 168] width 45 height 15
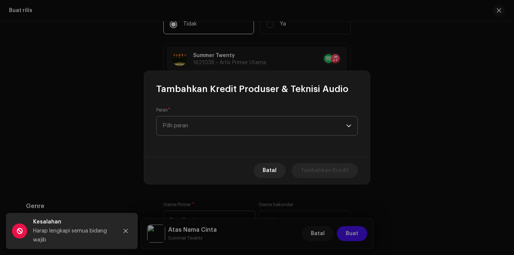
click at [229, 130] on span "Pilh peran" at bounding box center [254, 126] width 184 height 19
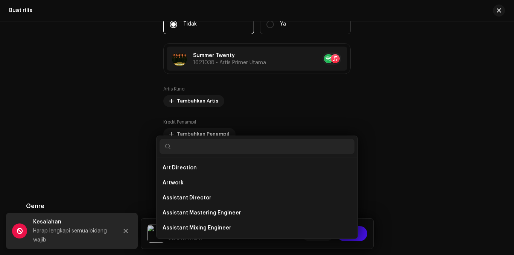
click at [435, 145] on div "Tambahkan Kredit Produser & Teknisi Audio Peran * Pilh peran Batal Tambahkan Kr…" at bounding box center [257, 127] width 514 height 255
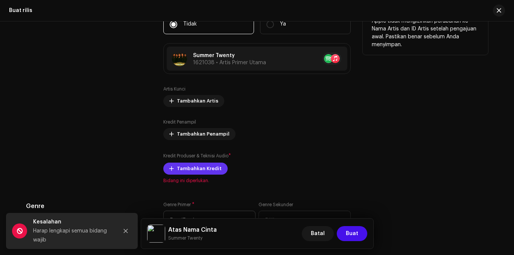
click at [200, 167] on span "Tambahkan Kredit" at bounding box center [199, 168] width 45 height 15
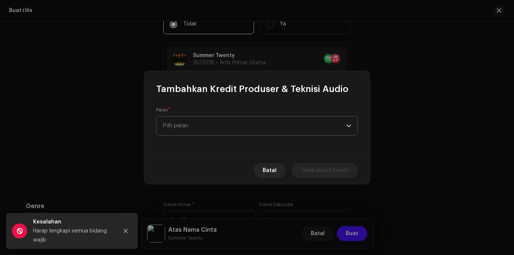
click at [195, 131] on span "Pilh peran" at bounding box center [254, 126] width 184 height 19
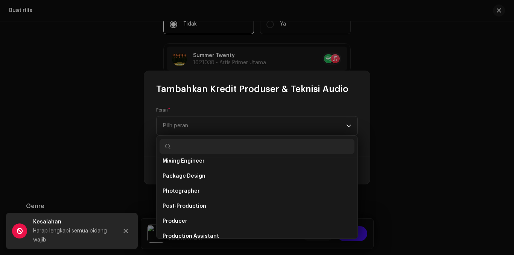
scroll to position [263, 0]
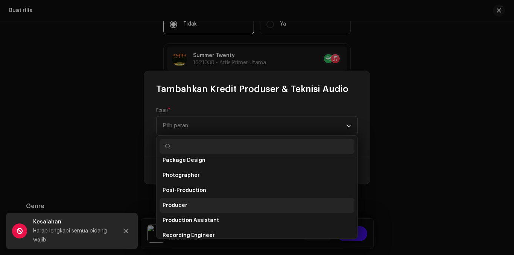
click at [177, 204] on span "Producer" at bounding box center [174, 206] width 25 height 8
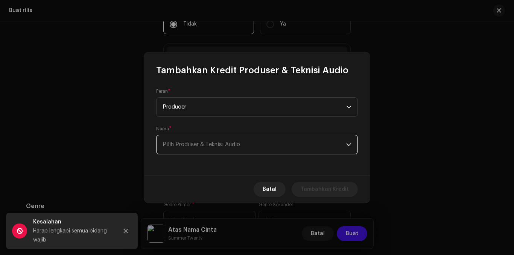
click at [231, 150] on span "Pilih Produser & Teknisi Audio" at bounding box center [254, 144] width 184 height 19
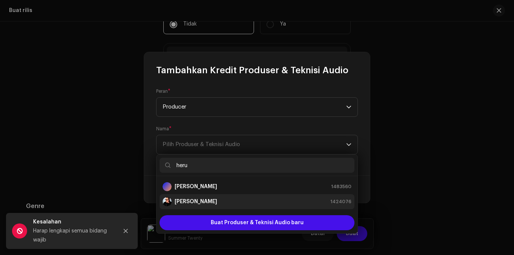
type input "heru"
click at [209, 199] on strong "[PERSON_NAME]" at bounding box center [195, 202] width 42 height 8
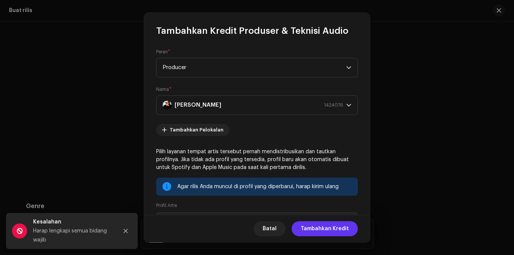
click at [317, 229] on span "Tambahkan Kredit" at bounding box center [324, 228] width 48 height 15
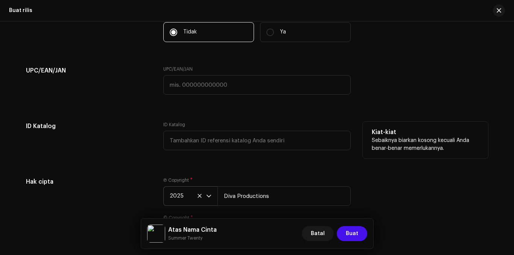
scroll to position [1283, 0]
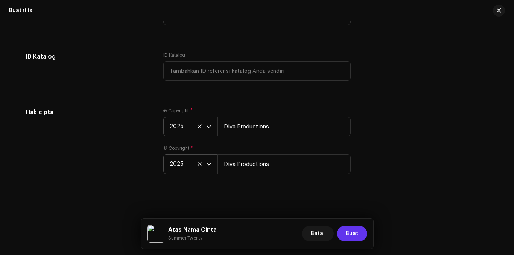
click at [355, 232] on span "Buat" at bounding box center [352, 233] width 12 height 15
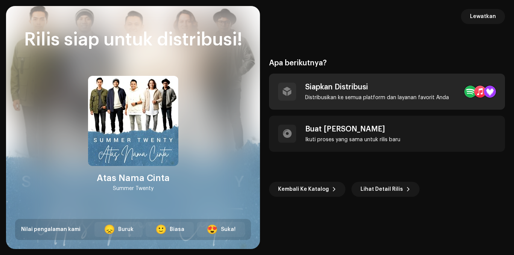
click at [379, 92] on div "Siapkan Distribusi Distribusikan ke semua platform dan layanan favorit Anda" at bounding box center [377, 92] width 144 height 18
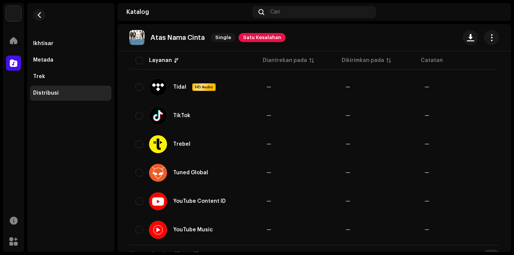
scroll to position [657, 0]
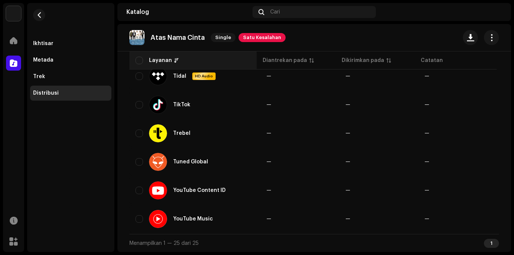
click at [144, 59] on div "Layanan" at bounding box center [192, 61] width 115 height 8
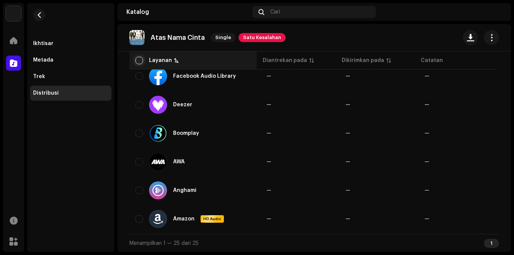
click at [141, 59] on input "checkbox" at bounding box center [139, 61] width 8 height 8
checkbox input "true"
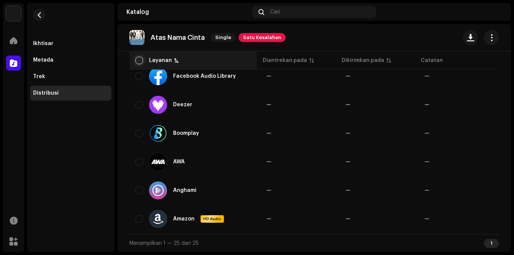
checkbox input "true"
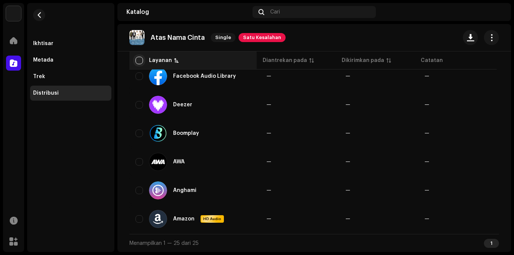
checkbox input "true"
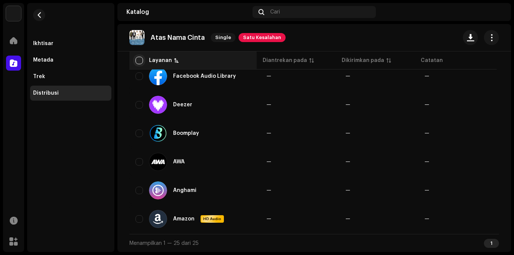
checkbox input "true"
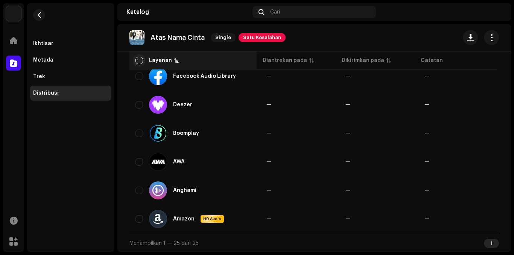
checkbox input "true"
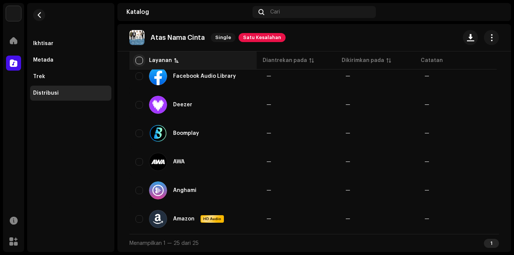
checkbox input "true"
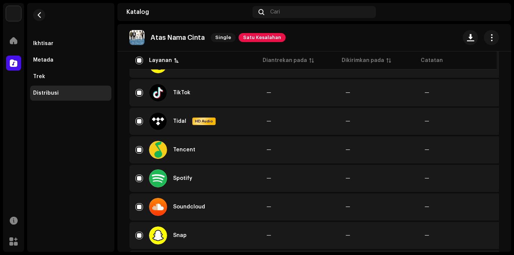
scroll to position [206, 0]
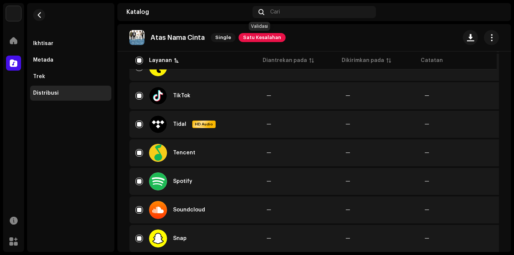
click at [259, 38] on span "Satu Kesalahan" at bounding box center [261, 37] width 47 height 9
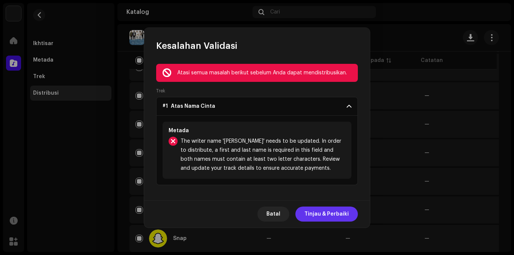
click at [315, 212] on span "Tinjau & Perbaiki" at bounding box center [326, 214] width 44 height 15
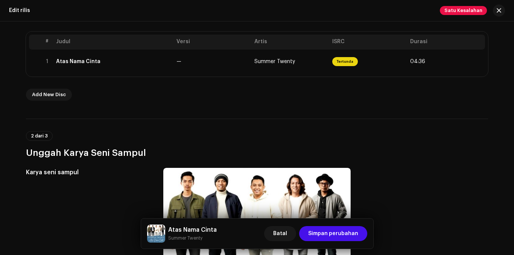
scroll to position [146, 0]
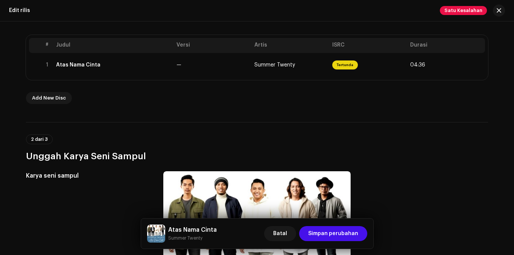
click at [39, 49] on th at bounding box center [35, 45] width 12 height 15
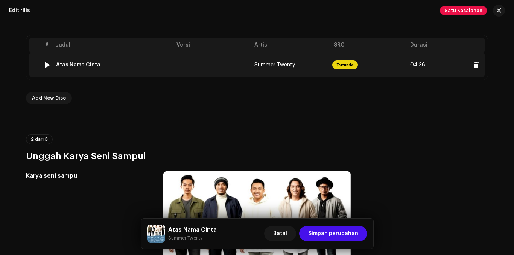
click at [429, 68] on span "04:36" at bounding box center [446, 65] width 72 height 12
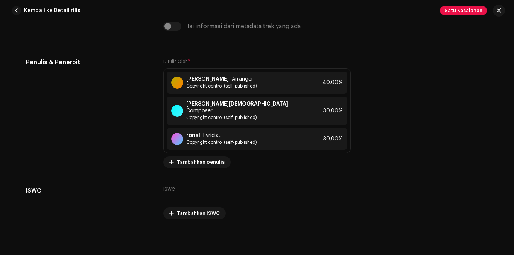
scroll to position [1655, 0]
click at [288, 132] on div "ronal Lyricist Copyright control (self-published) 30,00%" at bounding box center [257, 139] width 181 height 22
click at [422, 202] on div "Simpan perubahan Nama Penulis ( HARUS nama orang dan bukan nama artis) * ronal …" at bounding box center [257, 127] width 514 height 255
click at [336, 136] on span at bounding box center [338, 139] width 5 height 6
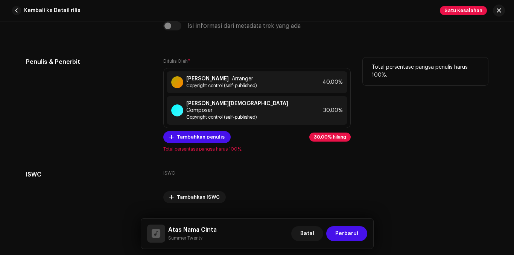
scroll to position [1578, 0]
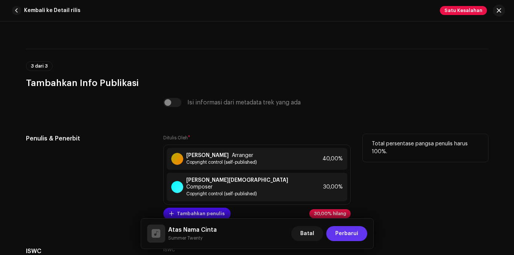
click at [351, 237] on span "Perbarui" at bounding box center [346, 233] width 23 height 15
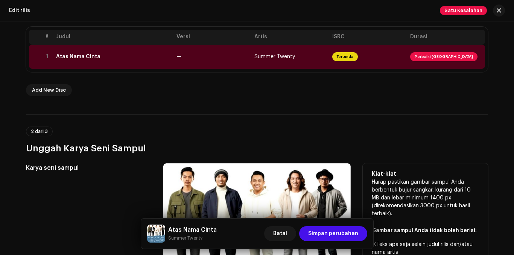
scroll to position [146, 0]
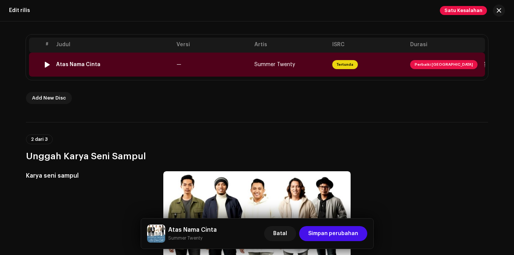
click at [429, 64] on span "Perbaiki [GEOGRAPHIC_DATA]" at bounding box center [443, 64] width 67 height 9
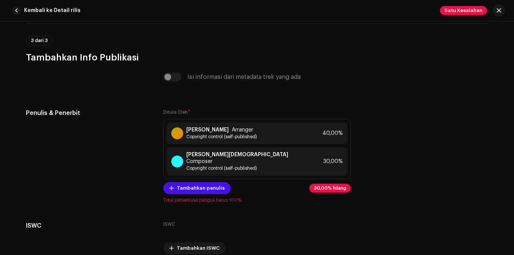
scroll to position [1617, 0]
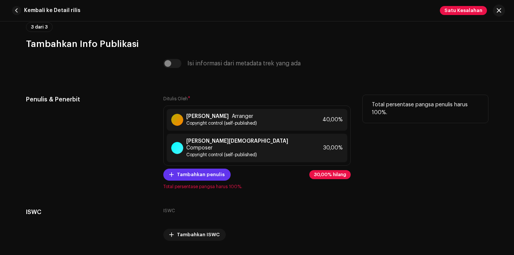
click at [209, 168] on span "Tambahkan penulis" at bounding box center [201, 174] width 48 height 15
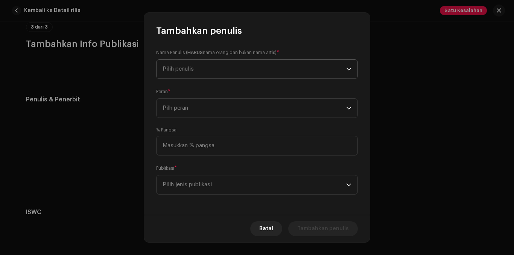
click at [222, 73] on span "Pilih penulis" at bounding box center [254, 69] width 184 height 19
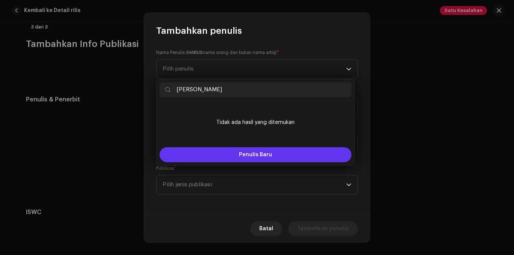
type input "[PERSON_NAME]"
click at [253, 154] on span "Penulis Baru" at bounding box center [255, 154] width 33 height 5
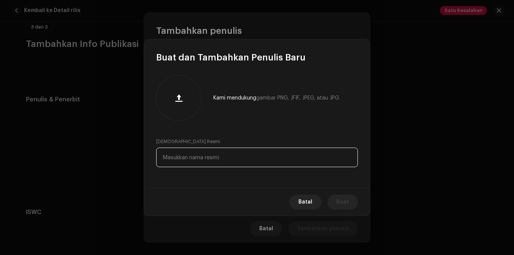
click at [239, 161] on input "text" at bounding box center [257, 158] width 202 height 20
type input "[PERSON_NAME]"
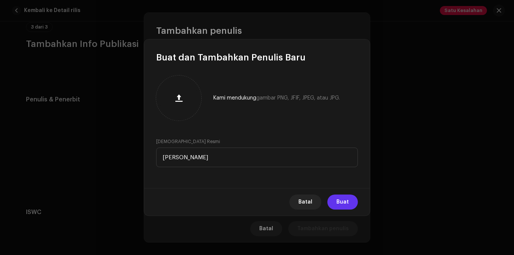
click at [343, 200] on span "Buat" at bounding box center [342, 202] width 12 height 15
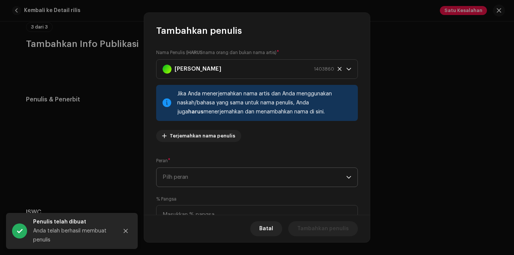
click at [262, 180] on span "Pilh peran" at bounding box center [254, 177] width 184 height 19
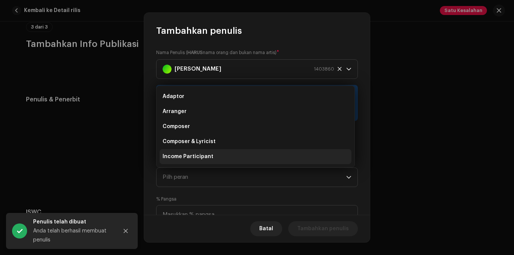
scroll to position [12, 0]
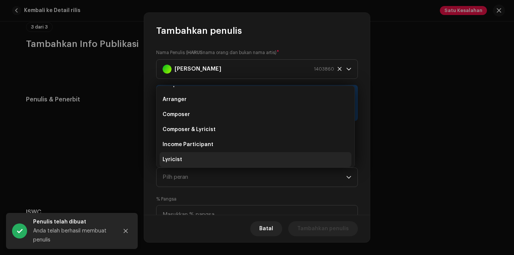
click at [196, 157] on li "Lyricist" at bounding box center [255, 159] width 192 height 15
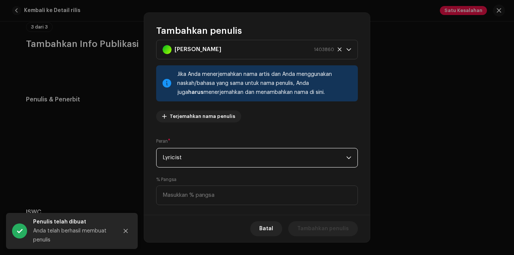
scroll to position [38, 0]
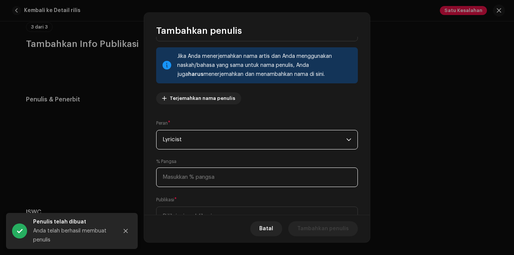
click at [239, 173] on input at bounding box center [257, 178] width 202 height 20
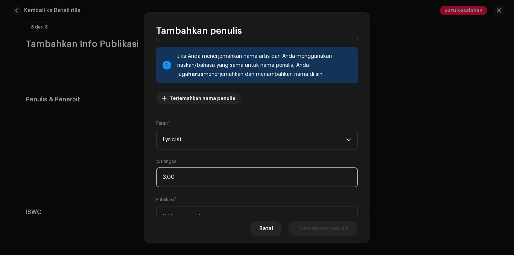
type input "30,00"
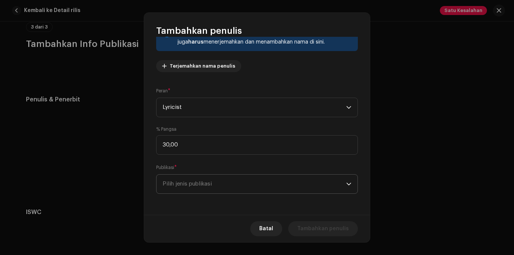
click at [236, 186] on span "Pilih jenis publikasi" at bounding box center [254, 184] width 184 height 19
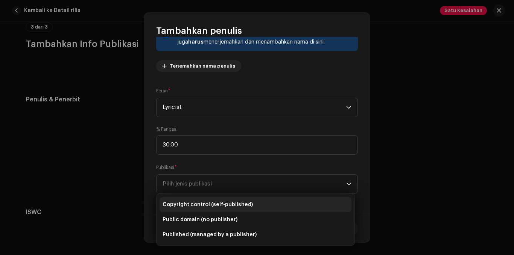
click at [214, 203] on span "Copyright control (self-published)" at bounding box center [207, 205] width 90 height 8
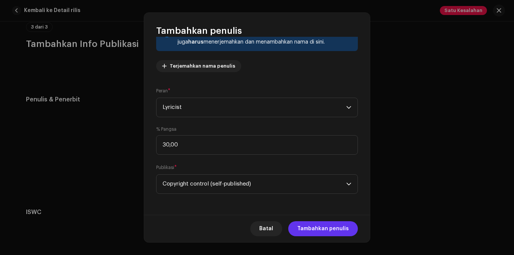
click at [319, 228] on span "Tambahkan penulis" at bounding box center [323, 228] width 52 height 15
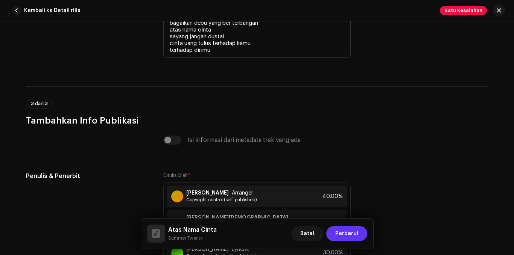
click at [350, 235] on span "Perbarui" at bounding box center [346, 233] width 23 height 15
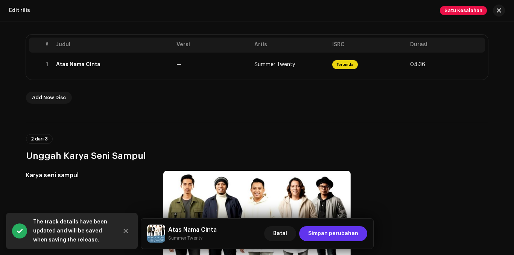
click at [333, 234] on span "Simpan perubahan" at bounding box center [333, 233] width 50 height 15
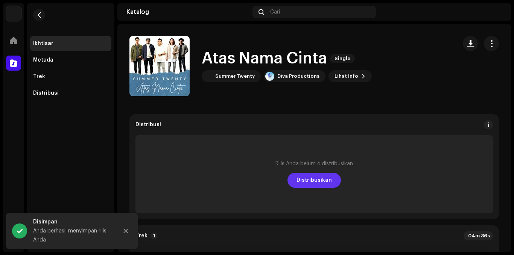
click at [312, 182] on span "Distribusikan" at bounding box center [313, 180] width 35 height 15
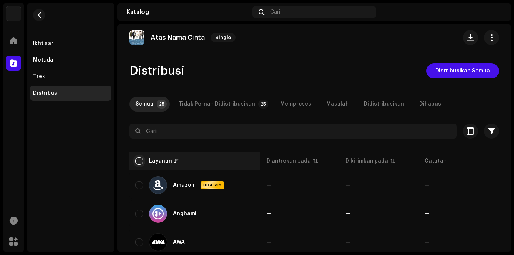
click at [140, 163] on input "checkbox" at bounding box center [139, 162] width 8 height 8
checkbox input "true"
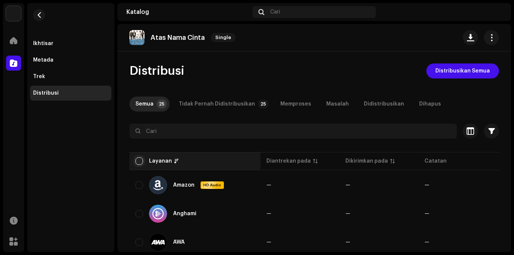
checkbox input "true"
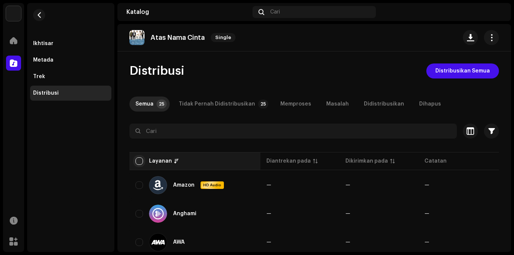
checkbox input "true"
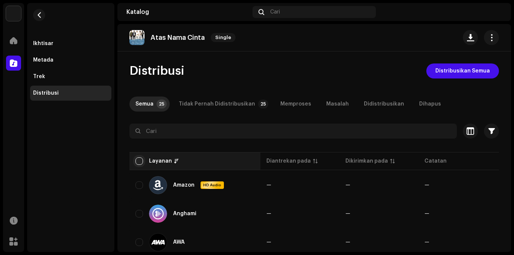
checkbox input "true"
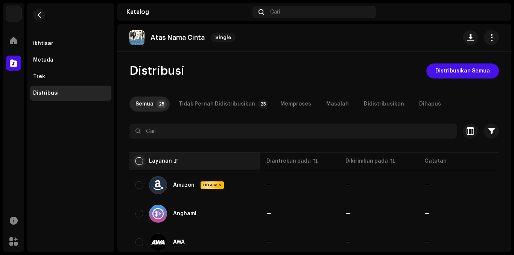
checkbox input "true"
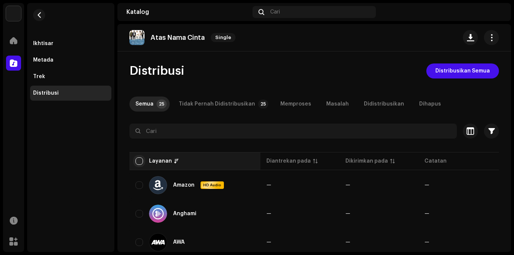
checkbox input "true"
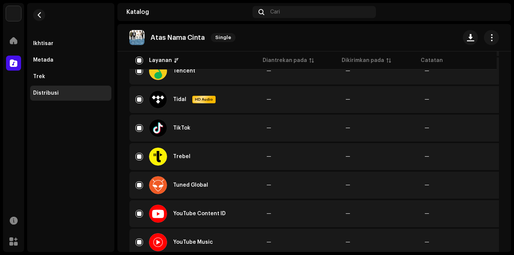
scroll to position [639, 0]
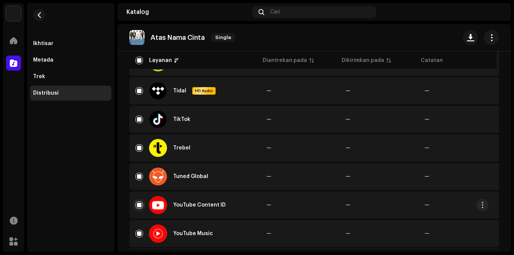
click at [138, 205] on input "Row Selected" at bounding box center [139, 206] width 8 height 8
checkbox input "false"
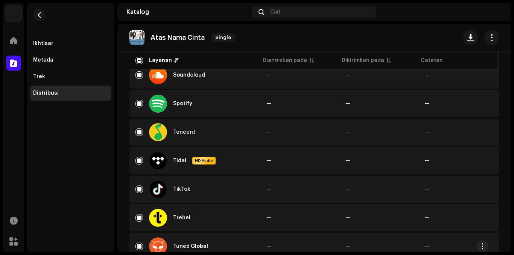
scroll to position [544, 0]
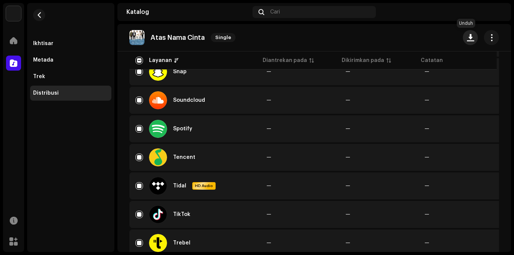
click at [465, 33] on button "button" at bounding box center [470, 37] width 15 height 15
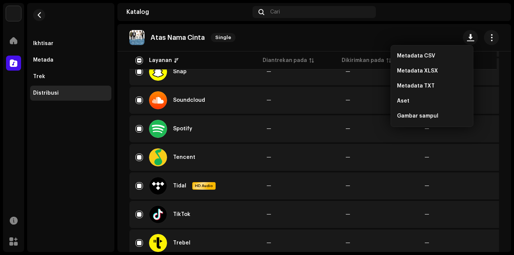
click at [432, 29] on div "Atas Nama Cinta Single" at bounding box center [313, 37] width 393 height 27
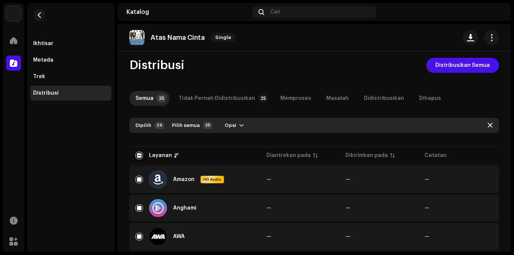
scroll to position [0, 0]
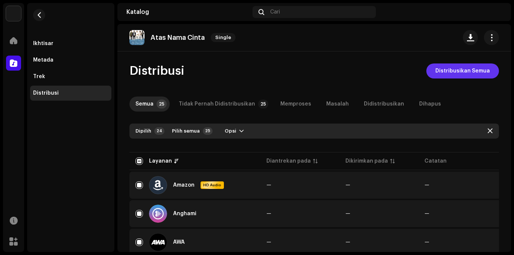
click at [451, 69] on span "Distribusikan Semua" at bounding box center [462, 71] width 55 height 15
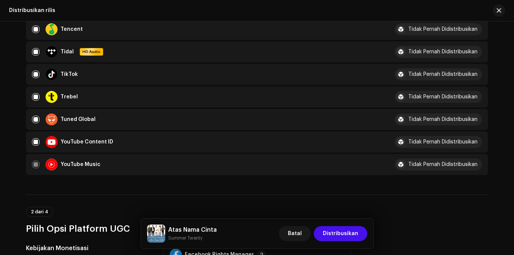
scroll to position [564, 0]
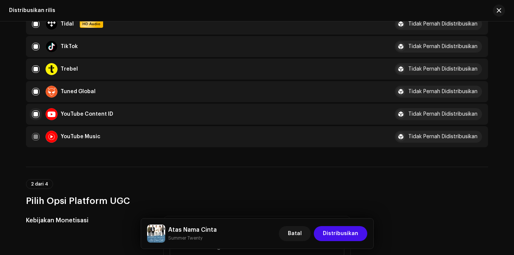
click at [34, 114] on input "checkbox" at bounding box center [36, 115] width 8 height 8
checkbox input "false"
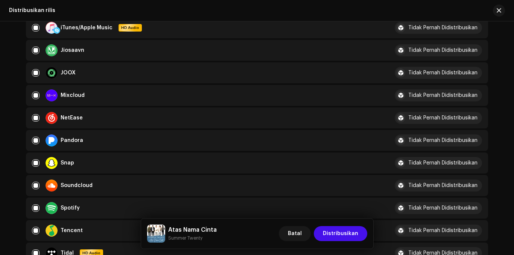
scroll to position [301, 0]
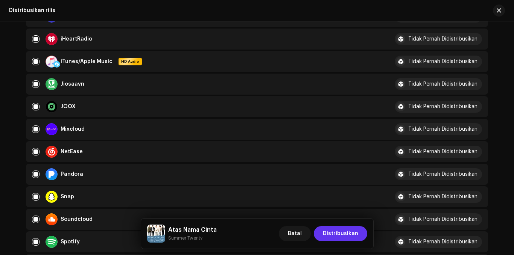
click at [335, 235] on span "Distribusikan" at bounding box center [340, 233] width 35 height 15
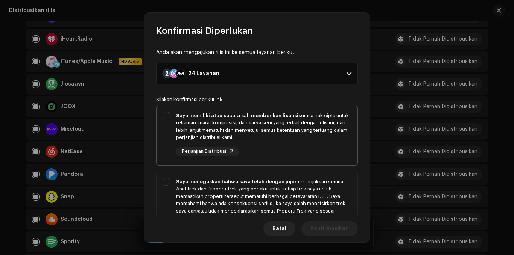
click at [167, 116] on div "Saya memiliki atau secara sah memberikan lisensi semua hak cipta untuk rekaman …" at bounding box center [256, 134] width 201 height 56
checkbox input "true"
click at [168, 184] on div "Saya menegaskan bahwa saya telah dengan jujur menunjukkan semua Asal Trek dan P…" at bounding box center [256, 204] width 201 height 64
checkbox input "true"
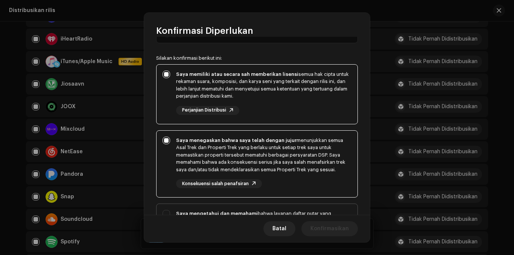
scroll to position [113, 0]
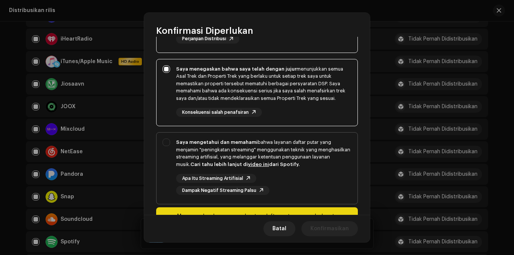
click at [167, 147] on div "Saya mengetahui dan memahami bahwa layanan daftar putar yang menjamin "peningka…" at bounding box center [256, 167] width 201 height 68
checkbox input "true"
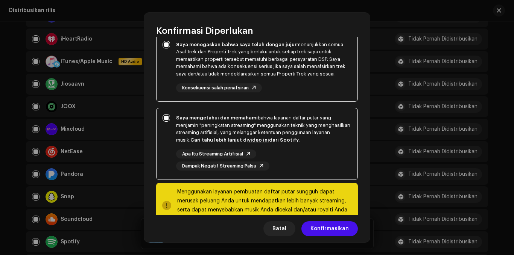
scroll to position [150, 0]
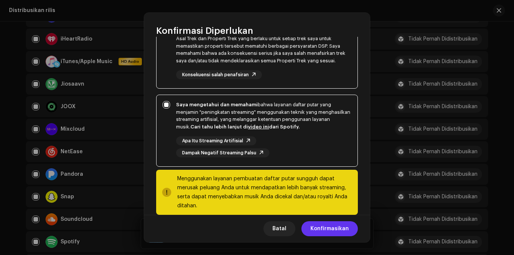
click at [332, 229] on span "Konfirmasikan" at bounding box center [329, 228] width 38 height 15
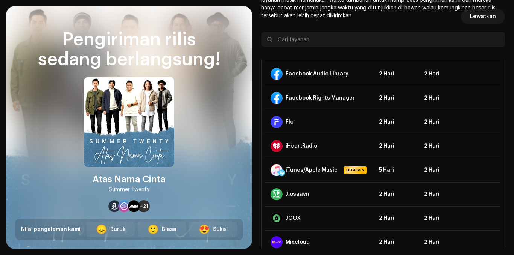
scroll to position [39, 0]
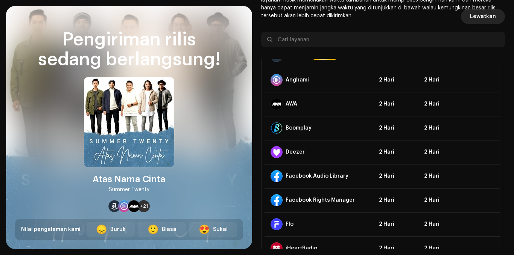
click at [479, 16] on span "Lewatkan" at bounding box center [483, 16] width 26 height 15
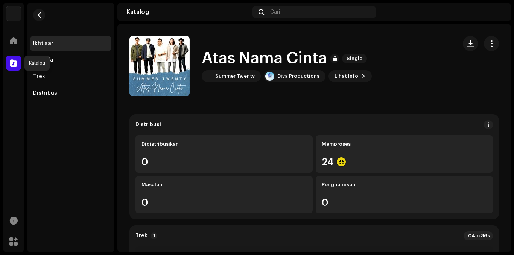
click at [15, 65] on span at bounding box center [14, 63] width 8 height 6
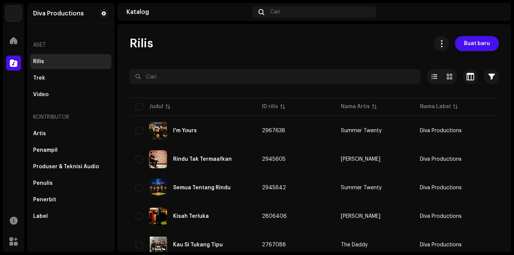
click at [499, 12] on img at bounding box center [496, 12] width 12 height 12
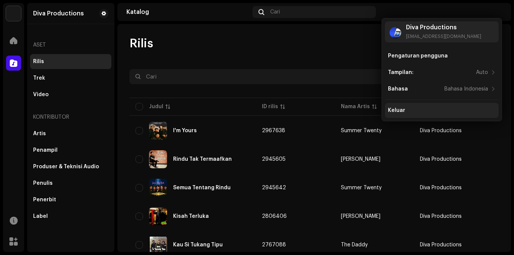
click at [391, 112] on div "Keluar" at bounding box center [396, 111] width 17 height 6
